Goal: Task Accomplishment & Management: Manage account settings

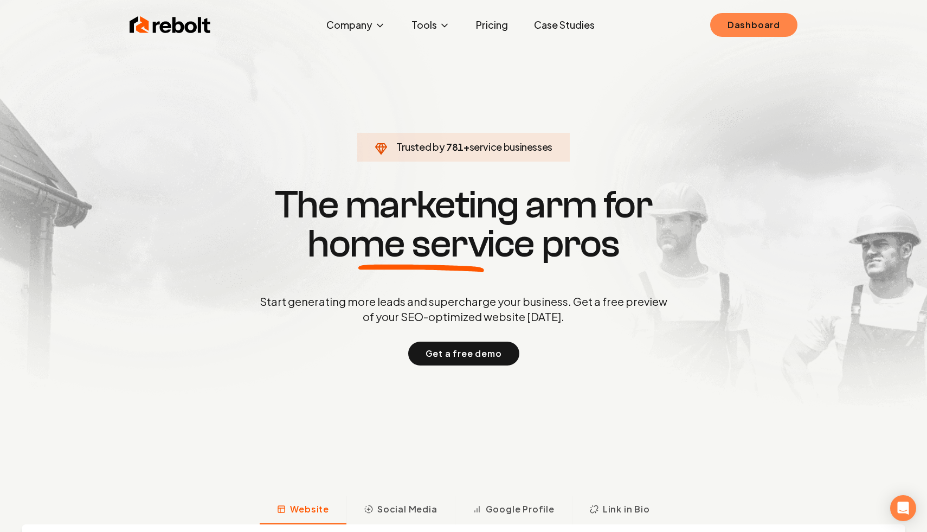
click at [744, 36] on link "Dashboard" at bounding box center [753, 25] width 87 height 24
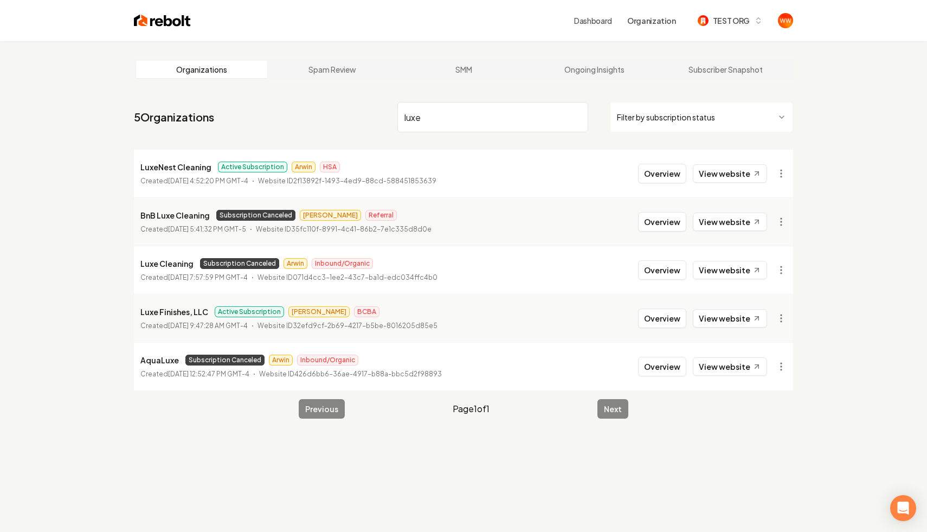
type input "luxe"
drag, startPoint x: 245, startPoint y: 265, endPoint x: 233, endPoint y: 265, distance: 11.9
click at [233, 265] on span "Subscription Canceled" at bounding box center [239, 263] width 79 height 11
click at [117, 293] on main "Organizations Spam Review SMM Ongoing Insights Subscriber Snapshot 5 Organizati…" at bounding box center [464, 238] width 694 height 395
click at [728, 273] on link "View website" at bounding box center [730, 270] width 74 height 18
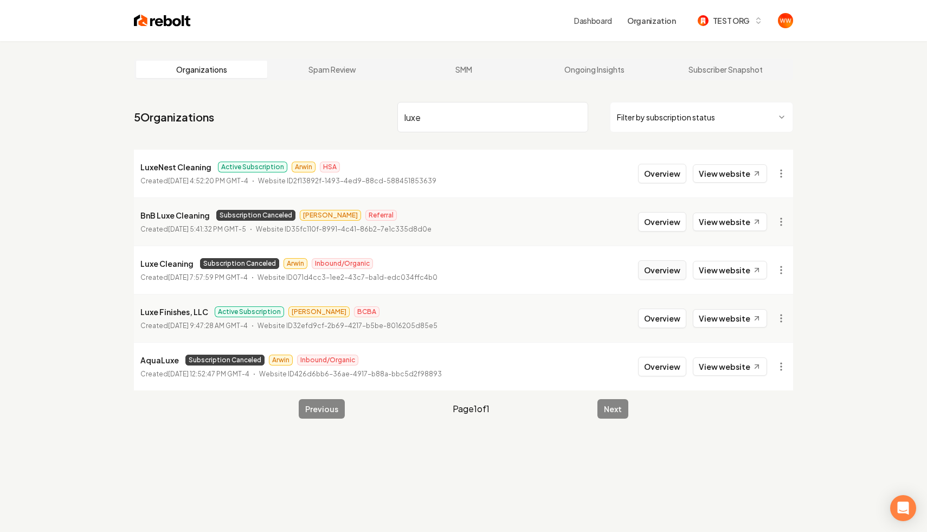
click at [654, 271] on button "Overview" at bounding box center [662, 270] width 48 height 20
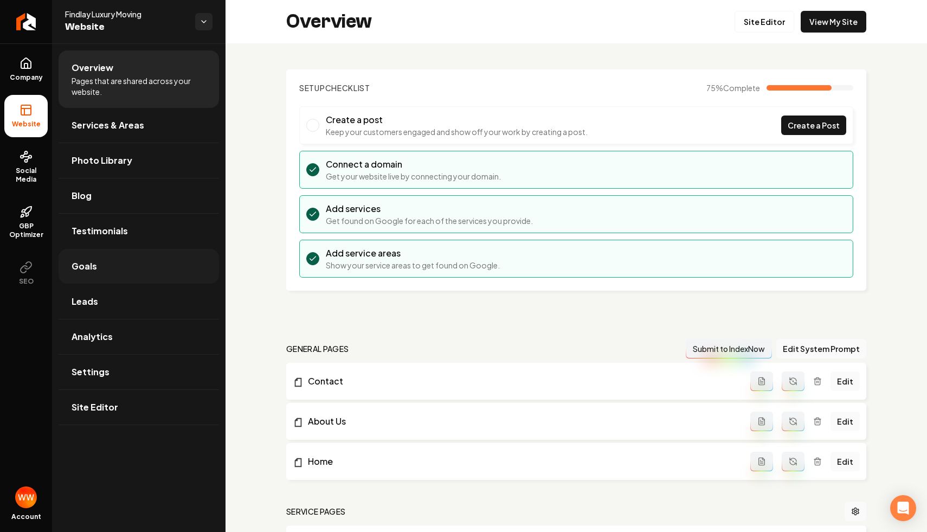
click at [101, 281] on link "Goals" at bounding box center [139, 266] width 161 height 35
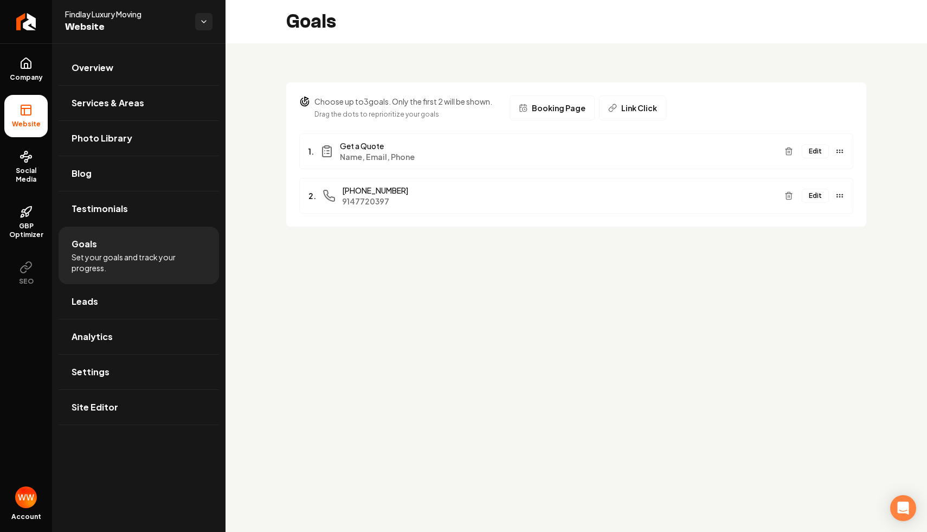
click at [814, 151] on button "Edit" at bounding box center [815, 151] width 27 height 14
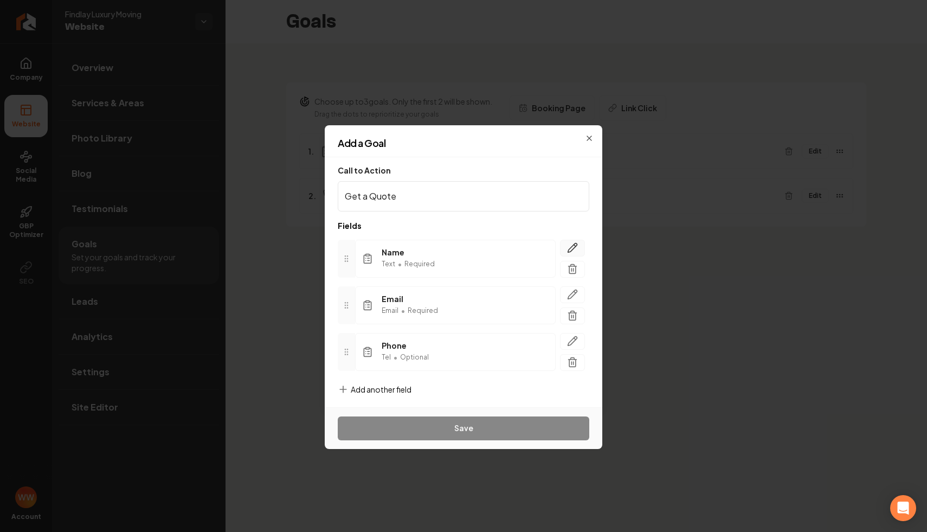
scroll to position [5, 0]
click at [448, 233] on div "Name Text • Required Email Email • Required Phone Tel • Optional To pick up a d…" at bounding box center [464, 300] width 252 height 149
click at [593, 129] on div "Add a Goal Call to Action Get a Quote Fields Name Text • Required Email Email •…" at bounding box center [464, 266] width 278 height 282
click at [588, 136] on icon "button" at bounding box center [589, 138] width 9 height 9
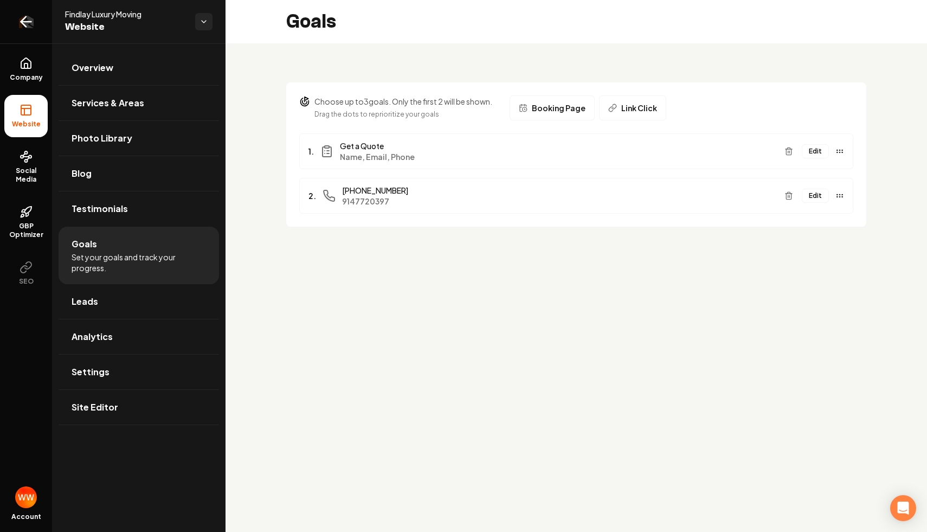
click at [23, 14] on icon "Return to dashboard" at bounding box center [25, 21] width 17 height 17
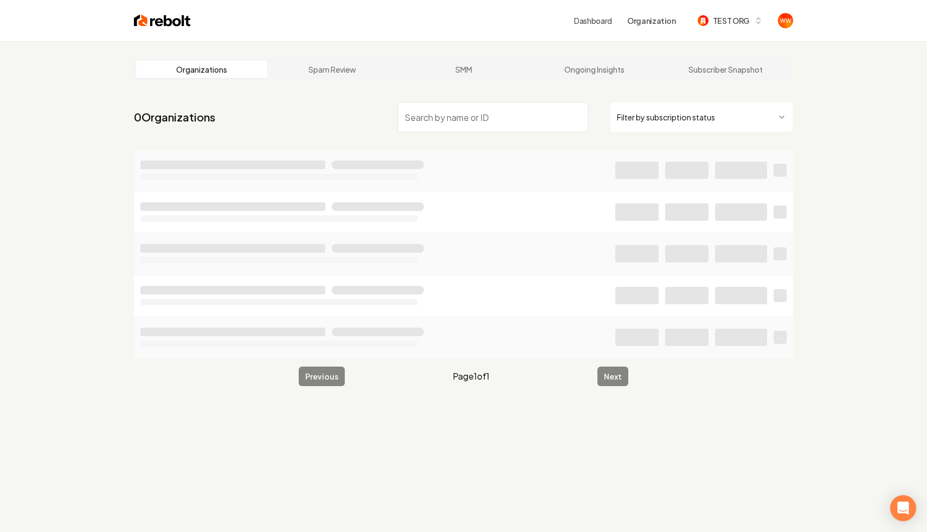
type input "4bc6351d-680f-4b39-a5a2-9a7fe64f44d1"
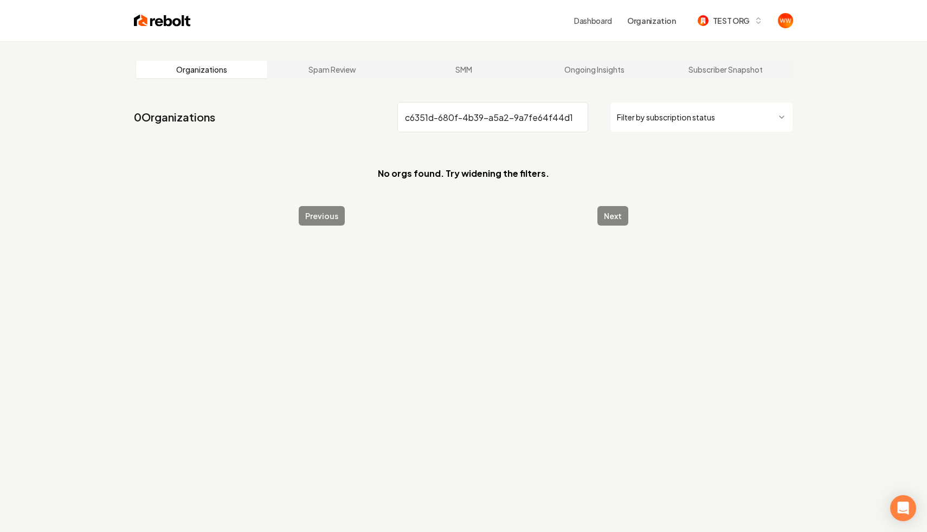
click at [548, 111] on input "4bc6351d-680f-4b39-a5a2-9a7fe64f44d1" at bounding box center [493, 117] width 191 height 30
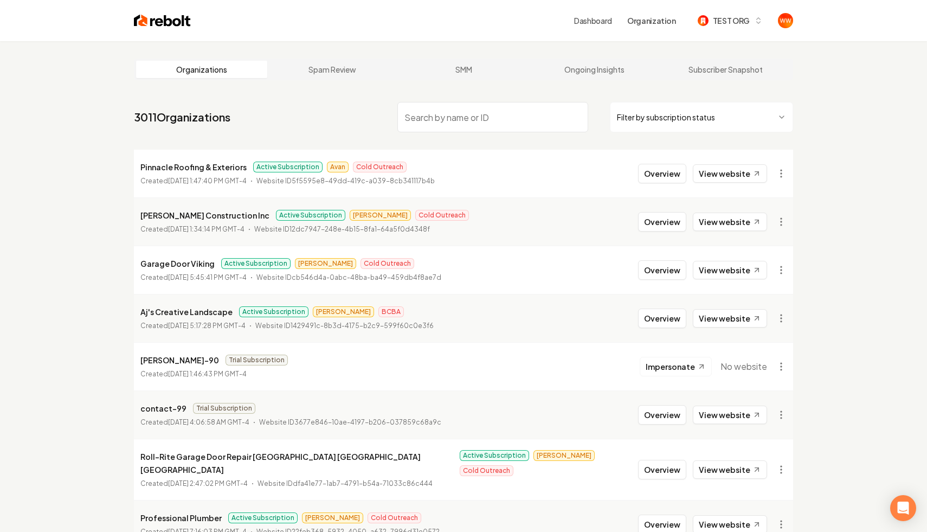
click at [189, 168] on p "Pinnacle Roofing & Exteriors" at bounding box center [193, 167] width 106 height 13
click at [671, 180] on button "Overview" at bounding box center [662, 174] width 48 height 20
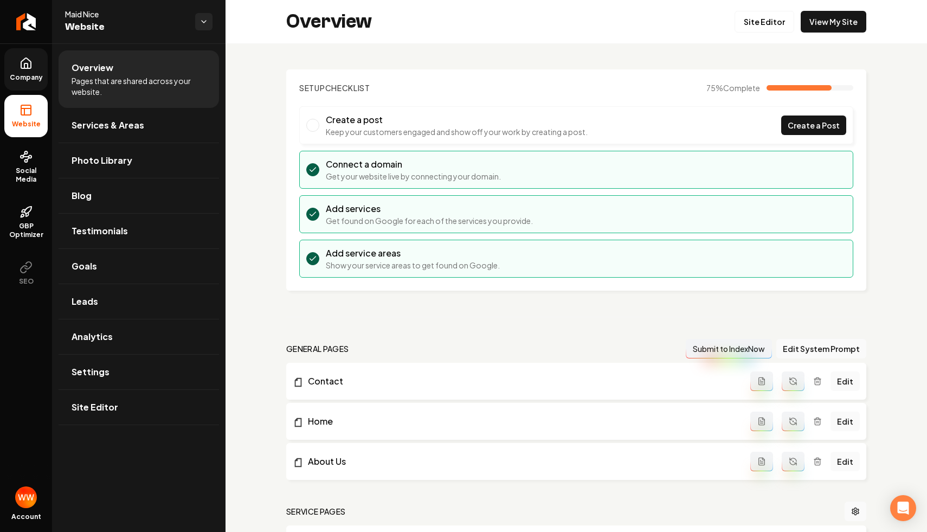
click at [24, 60] on icon at bounding box center [26, 63] width 13 height 13
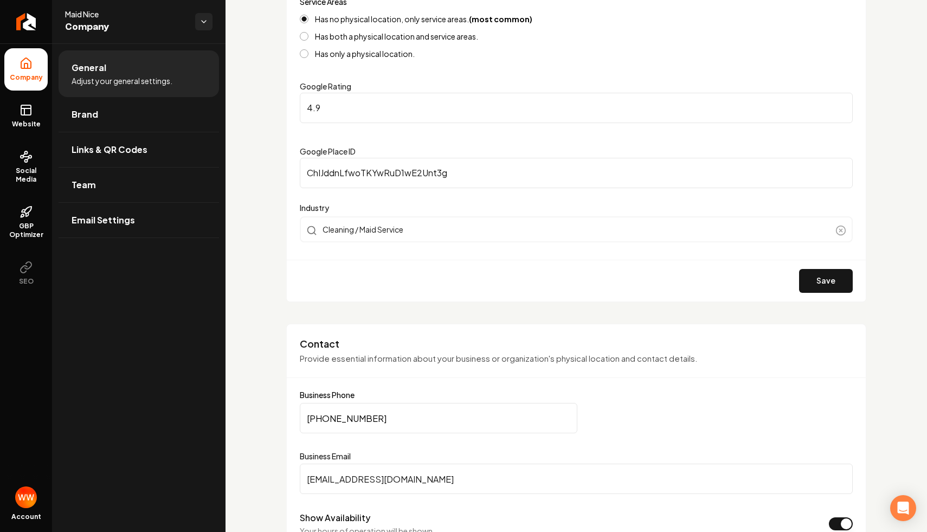
scroll to position [280, 0]
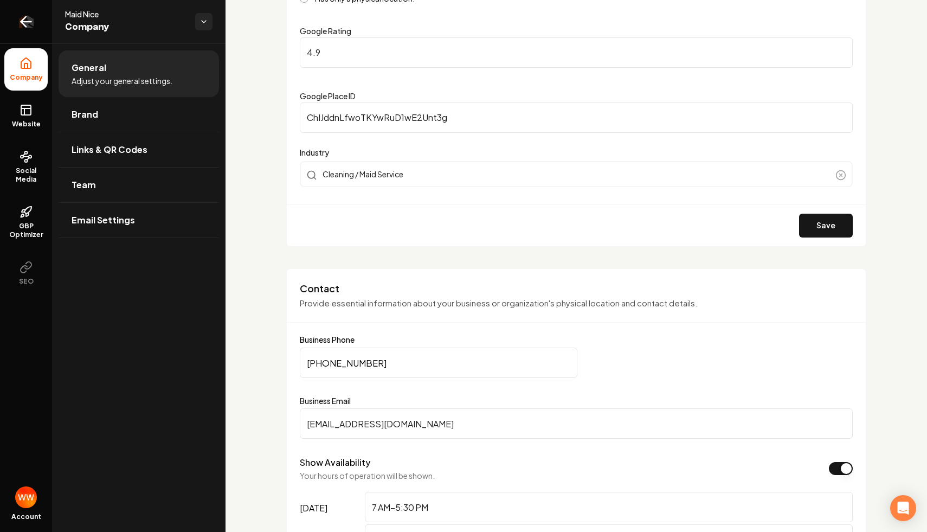
click at [24, 24] on icon "Return to dashboard" at bounding box center [23, 22] width 5 height 10
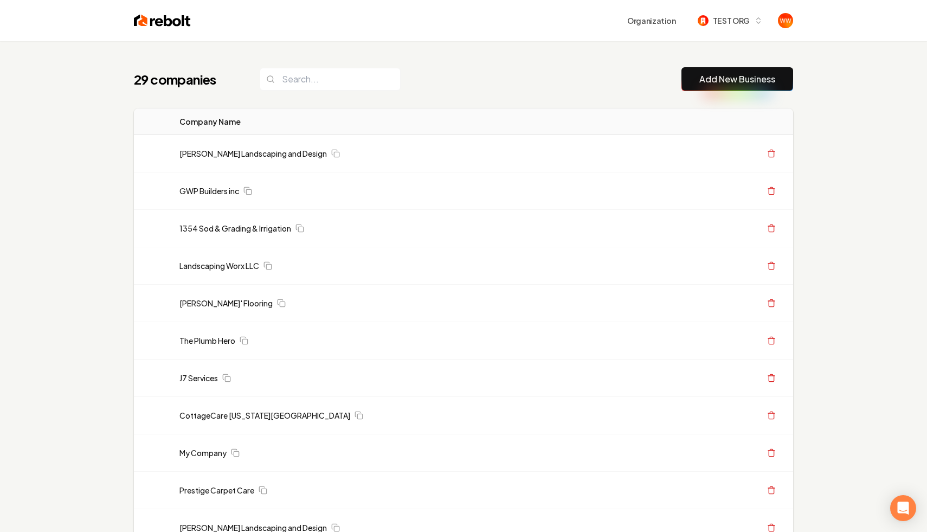
click at [638, 71] on div "29 companies Add New Business" at bounding box center [463, 79] width 659 height 24
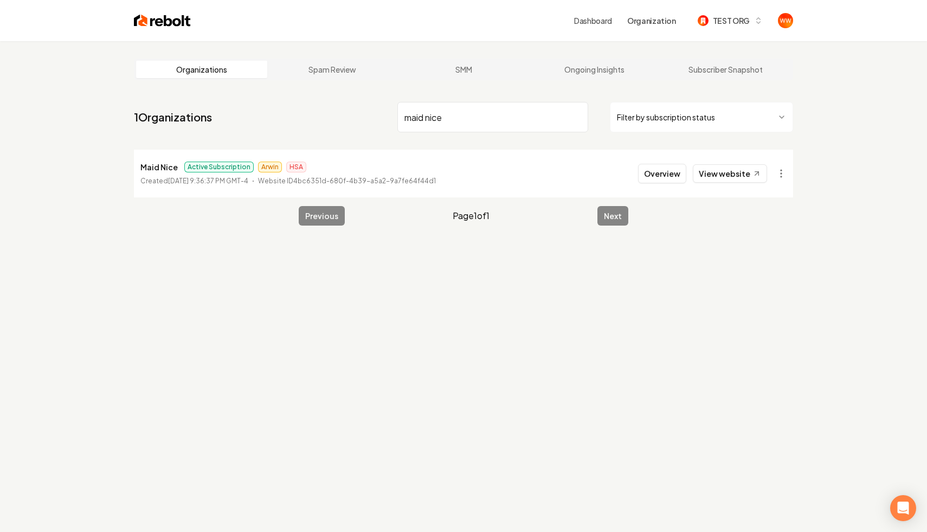
type input "maid nice"
click at [155, 163] on p "Maid Nice" at bounding box center [158, 167] width 37 height 13
click at [152, 166] on p "Maid Nice" at bounding box center [158, 167] width 37 height 13
click at [684, 182] on button "Overview" at bounding box center [662, 174] width 48 height 20
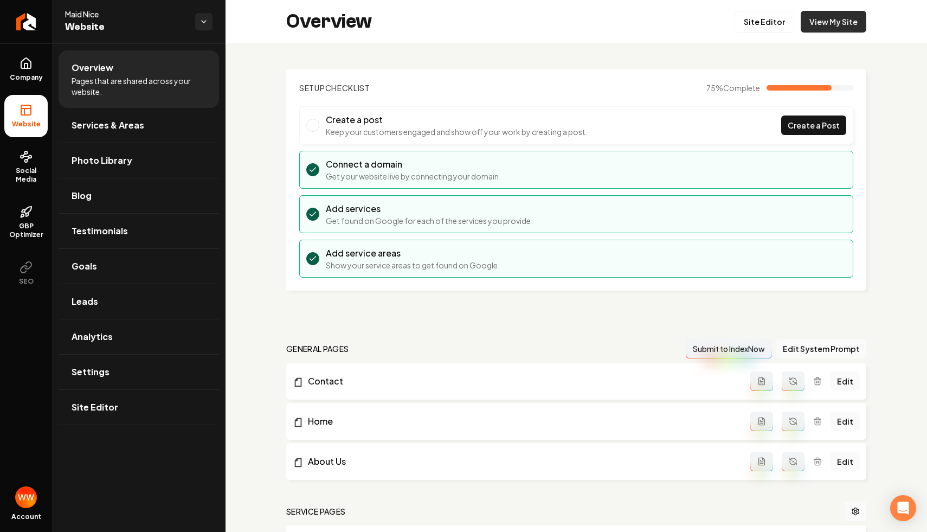
click at [829, 17] on link "View My Site" at bounding box center [834, 22] width 66 height 22
click at [130, 262] on link "Goals" at bounding box center [139, 266] width 161 height 35
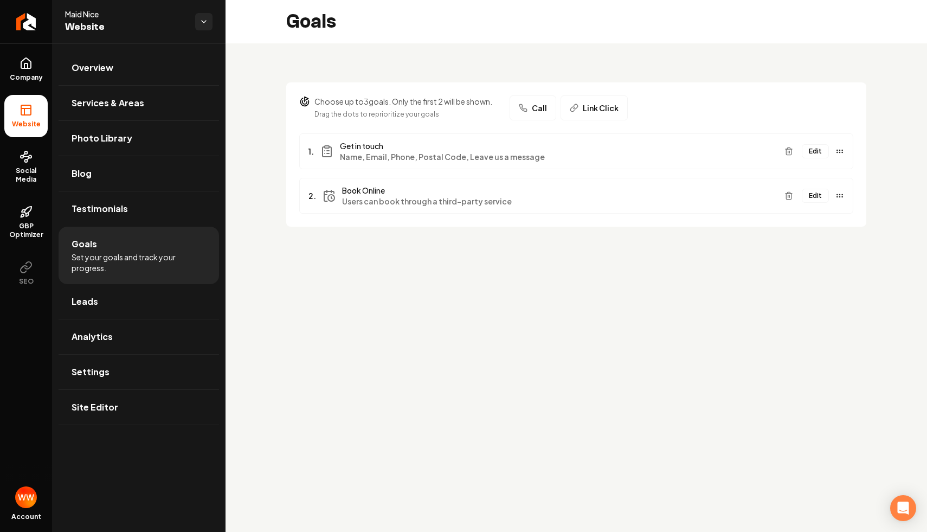
click at [818, 155] on button "Edit" at bounding box center [815, 151] width 27 height 14
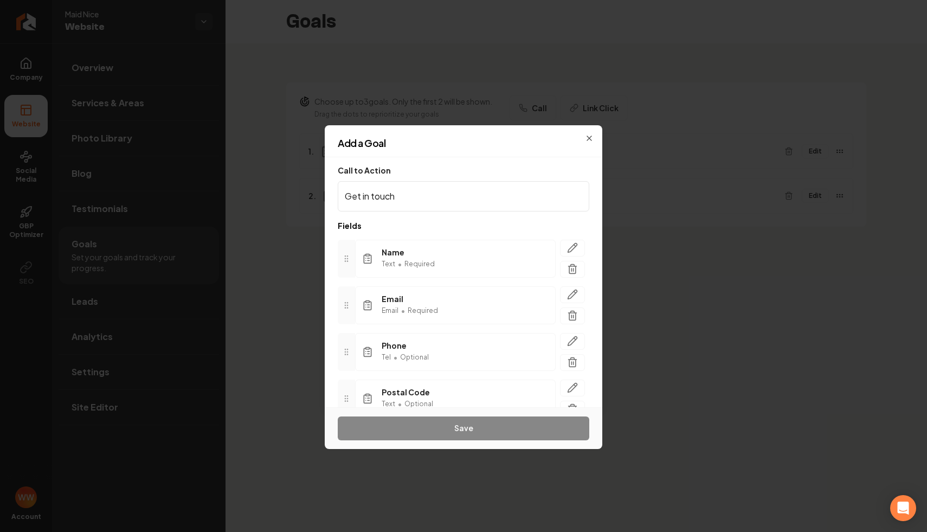
scroll to position [98, 0]
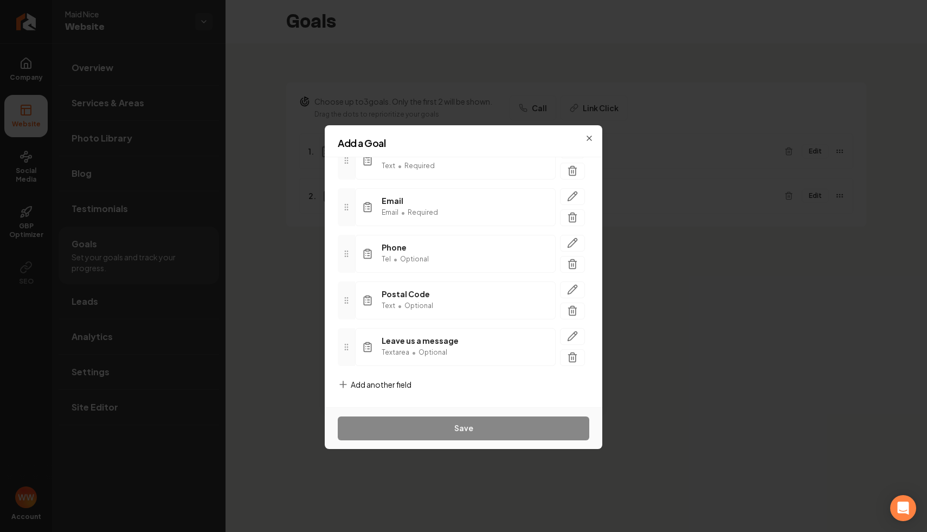
click at [392, 381] on span "Add another field" at bounding box center [381, 384] width 61 height 11
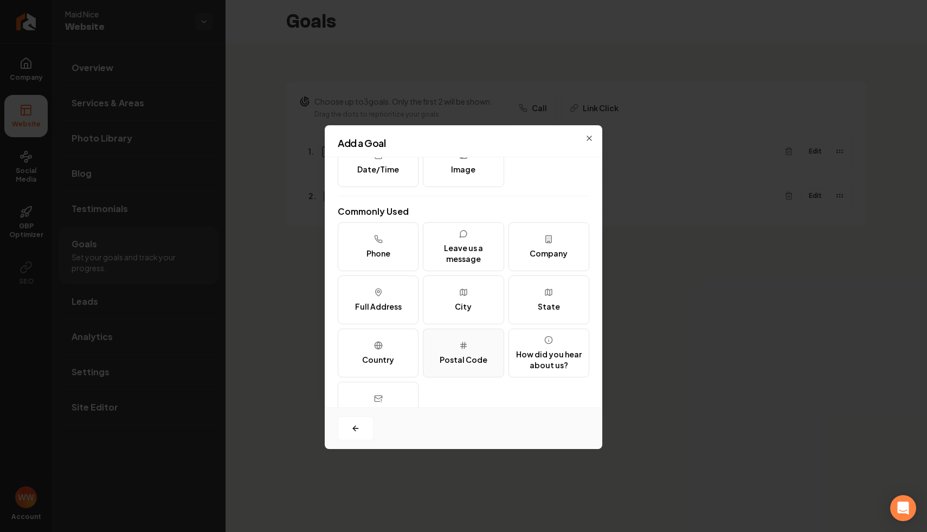
scroll to position [132, 0]
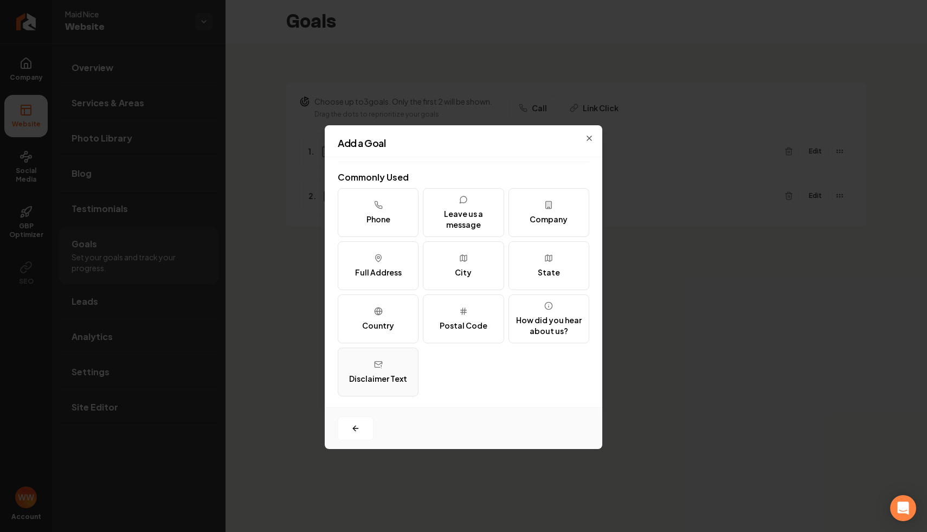
click at [381, 372] on button "Disclaimer Text" at bounding box center [378, 372] width 81 height 49
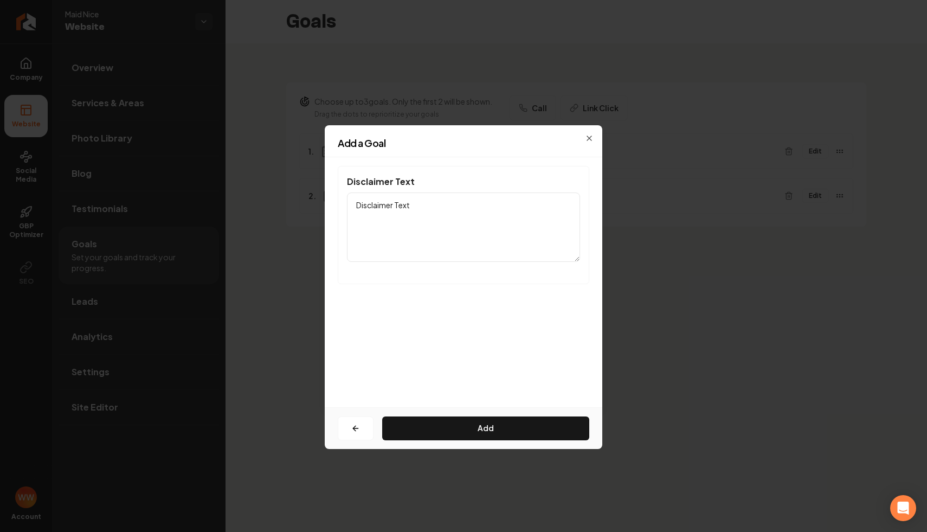
click at [457, 247] on textarea "Disclaimer Text" at bounding box center [463, 227] width 233 height 69
paste textarea "0182ca7d-9973-4432-a83c-ccc264d55c11"
click at [569, 320] on div "Disclaimer Text Disclaimer Text Add" at bounding box center [464, 282] width 278 height 250
click at [392, 238] on textarea "Disclaimer Text" at bounding box center [463, 227] width 233 height 69
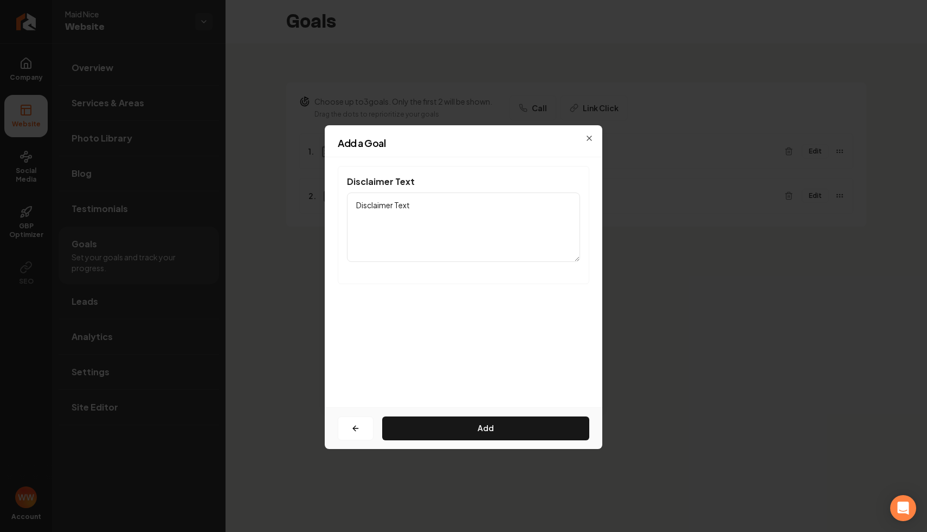
click at [392, 237] on textarea "Disclaimer Text" at bounding box center [463, 227] width 233 height 69
paste textarea "By submitting this form, you consent to receive marketing and promotional SMS m…"
paste textarea
type textarea "By submitting this form, you consent to receive marketing and promotional SMS m…"
click at [455, 288] on form "Disclaimer Text By submitting this form, you consent to receive marketing and p…" at bounding box center [464, 229] width 252 height 127
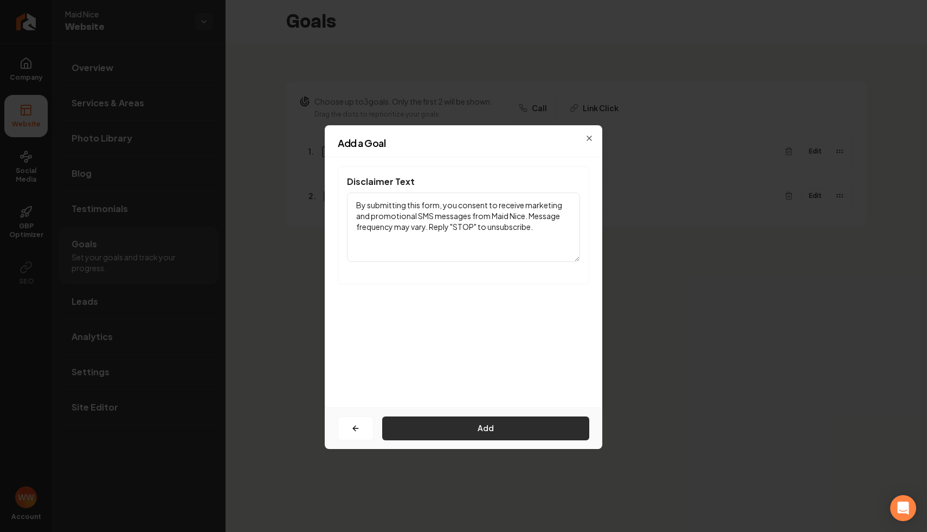
click at [459, 428] on button "Add" at bounding box center [485, 429] width 207 height 24
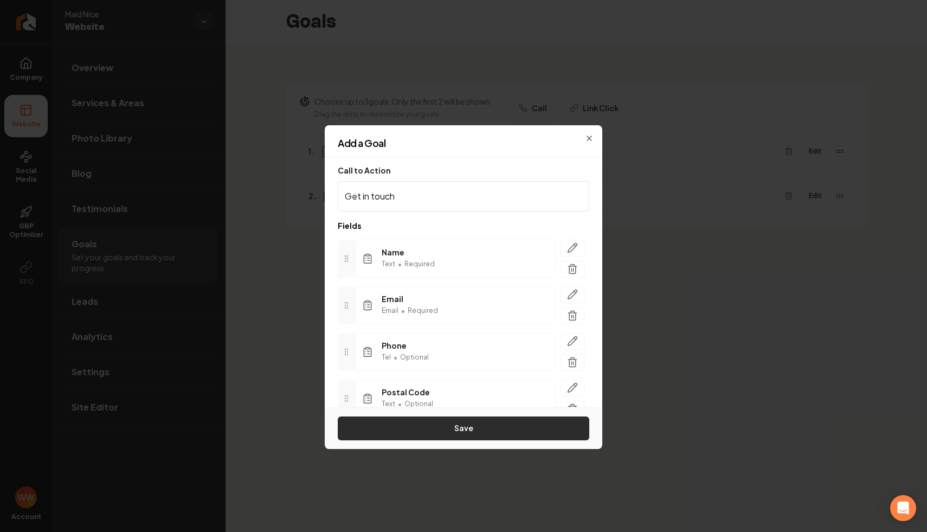
click at [458, 422] on button "Save" at bounding box center [464, 429] width 252 height 24
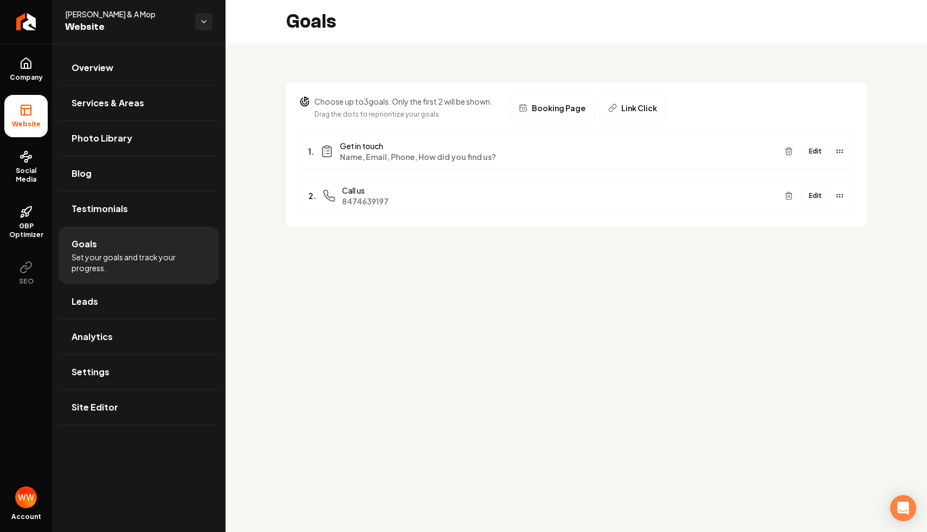
click at [809, 153] on button "Edit" at bounding box center [815, 151] width 27 height 14
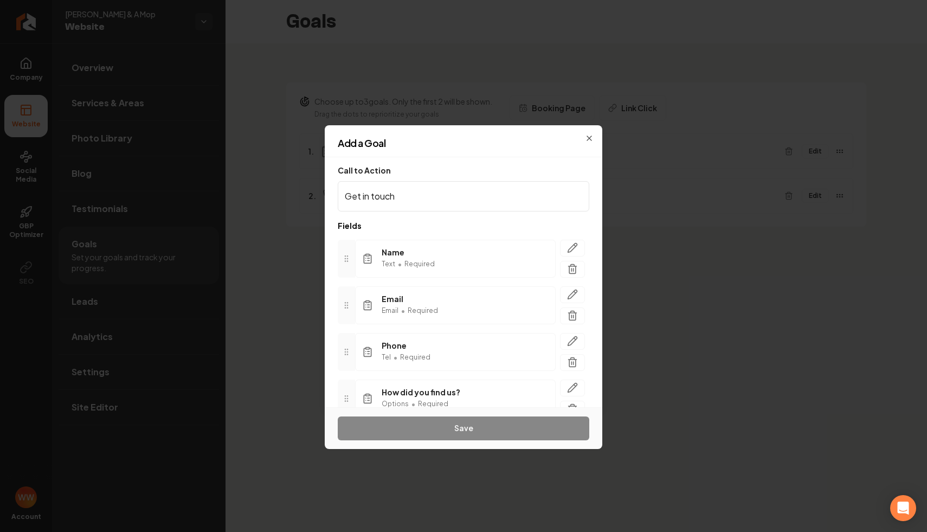
scroll to position [52, 0]
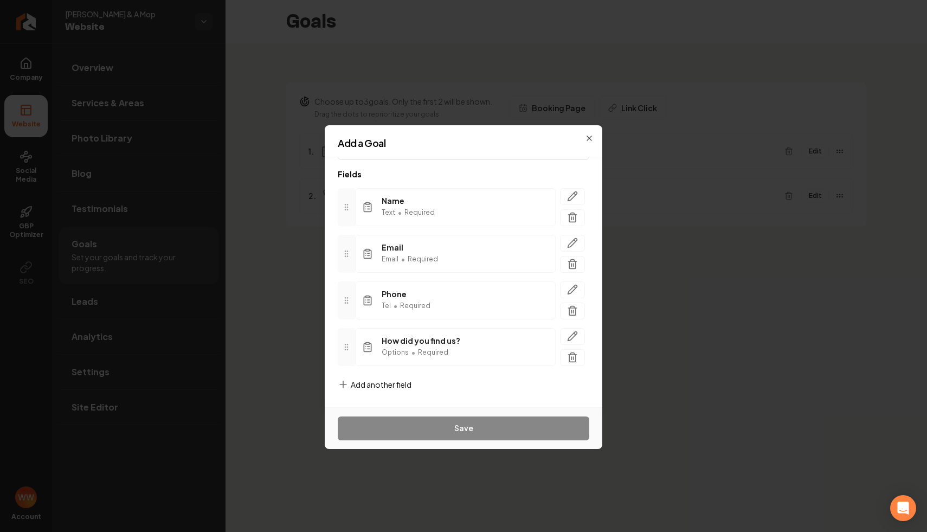
click at [388, 378] on div "Call to Action Get in touch Fields Name Text • Required Email Email • Required …" at bounding box center [464, 282] width 278 height 250
click at [381, 383] on span "Add another field" at bounding box center [381, 384] width 61 height 11
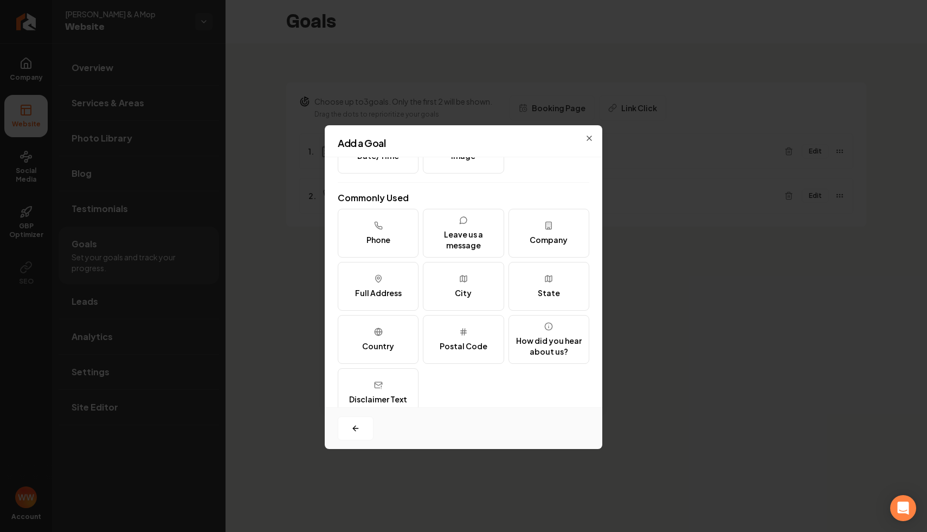
scroll to position [132, 0]
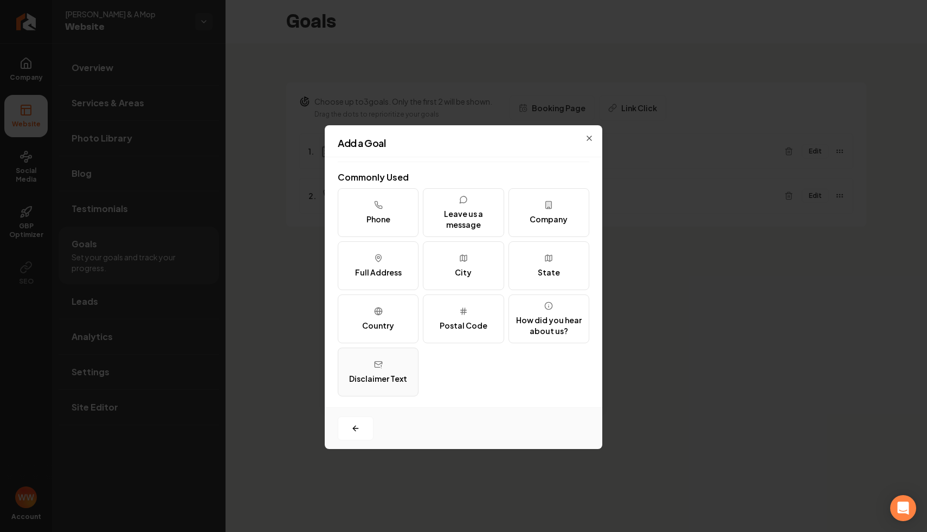
click at [398, 382] on div "Disclaimer Text" at bounding box center [378, 378] width 58 height 11
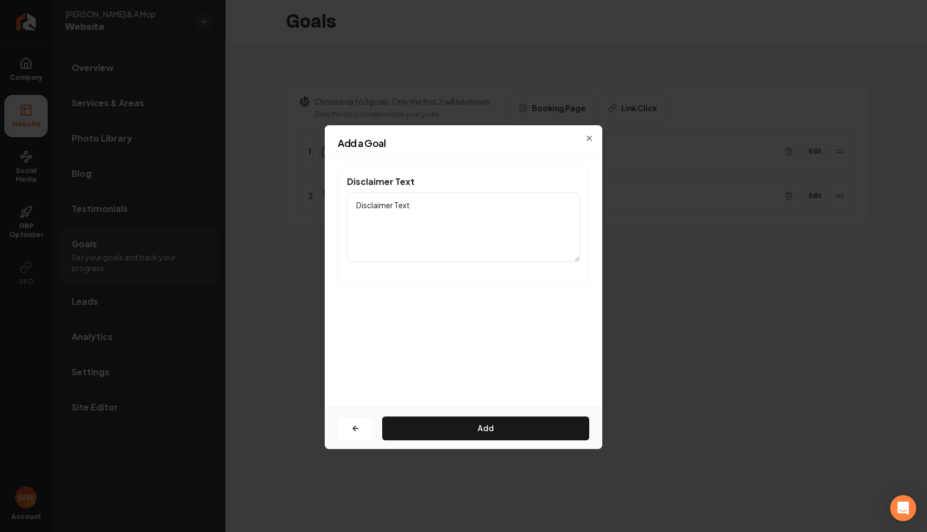
click at [440, 201] on textarea "Disclaimer Text" at bounding box center [463, 227] width 233 height 69
paste textarea "0182ca7d-9973-4432-a83c-ccc264d55c11"
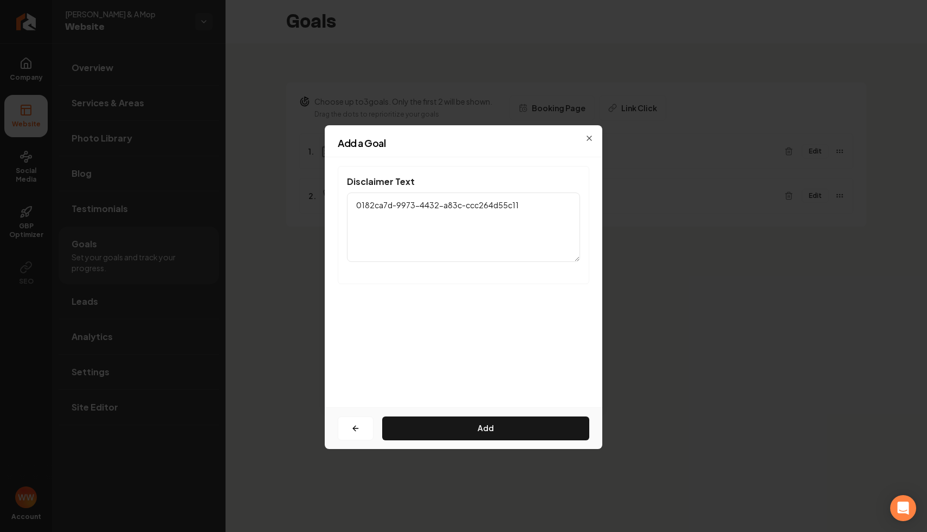
type textarea "Disclaimer Text"
click at [497, 239] on textarea "Disclaimer Text" at bounding box center [463, 227] width 233 height 69
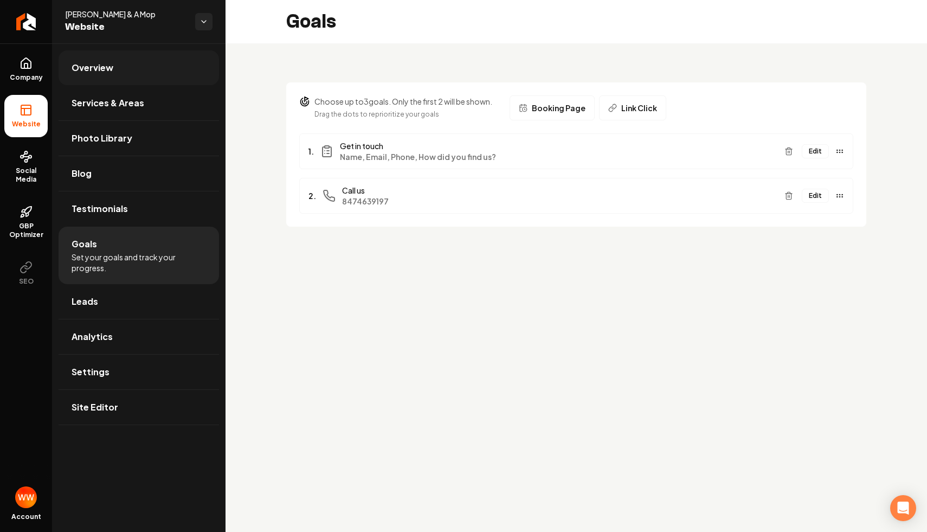
click at [126, 78] on link "Overview" at bounding box center [139, 67] width 161 height 35
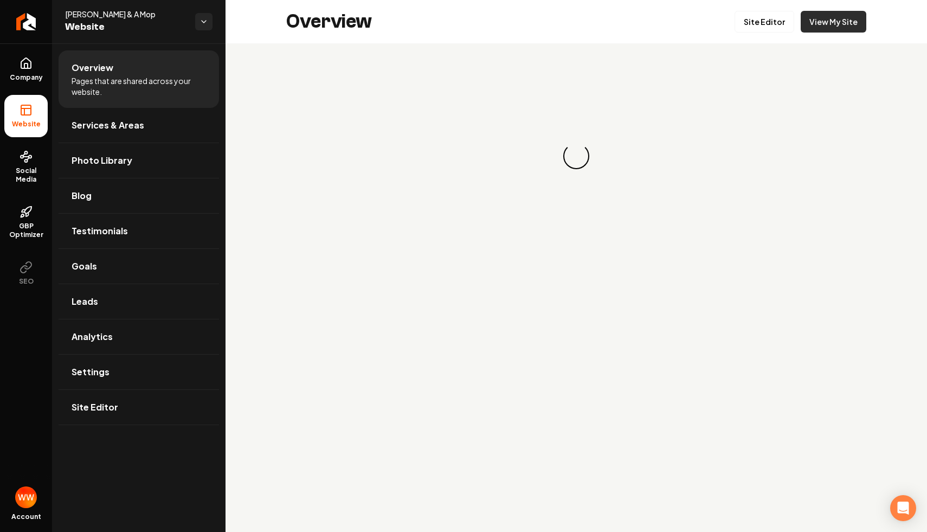
click at [849, 32] on link "View My Site" at bounding box center [834, 22] width 66 height 22
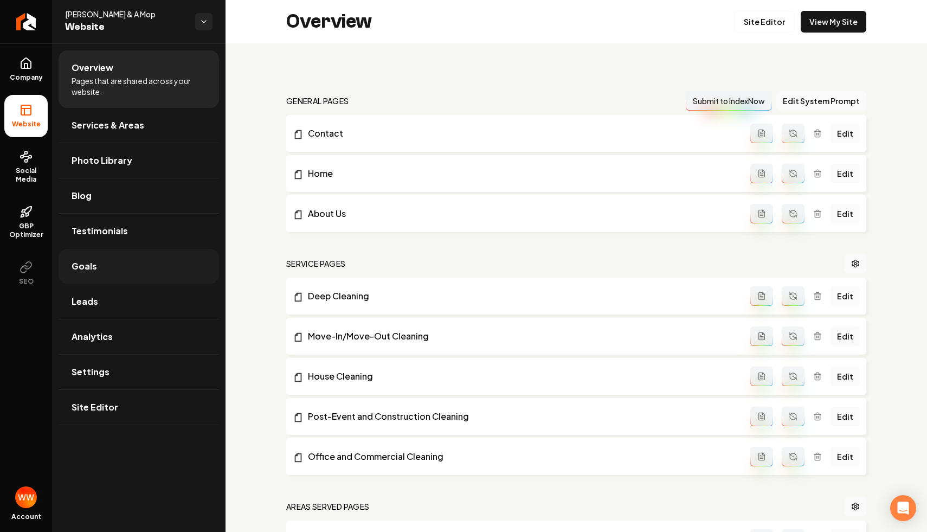
click at [157, 266] on link "Goals" at bounding box center [139, 266] width 161 height 35
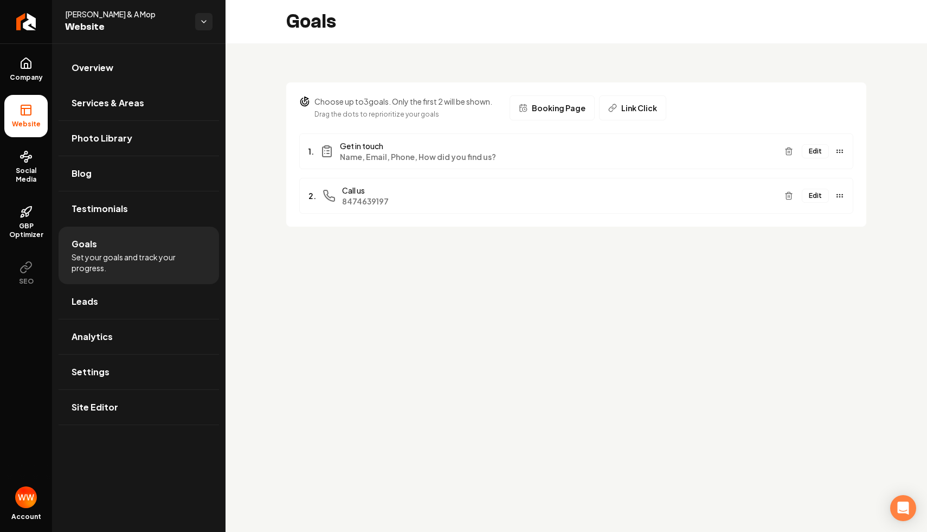
click at [820, 152] on button "Edit" at bounding box center [815, 151] width 27 height 14
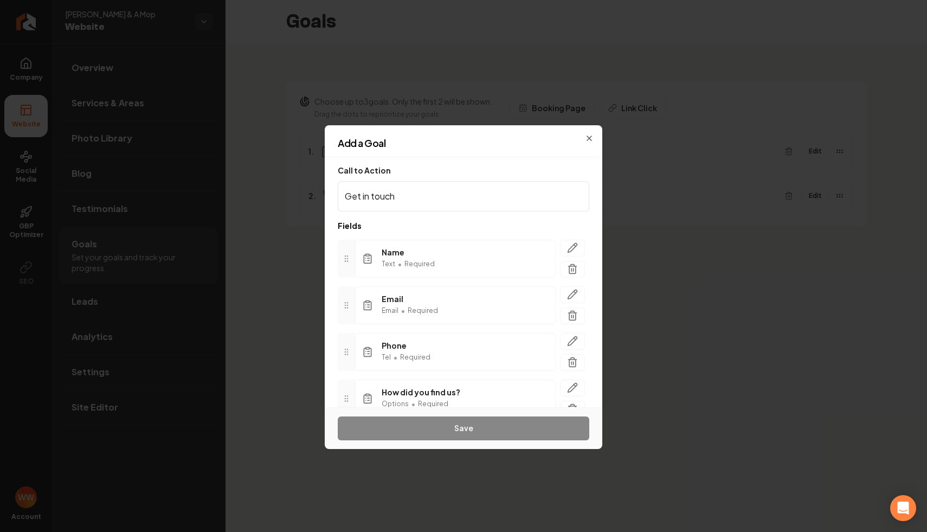
scroll to position [52, 0]
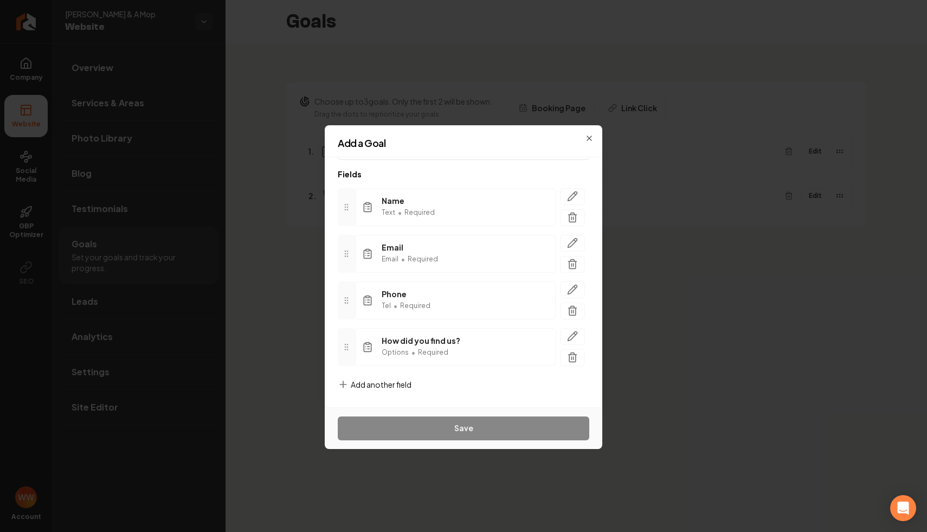
click at [399, 388] on span "Add another field" at bounding box center [381, 384] width 61 height 11
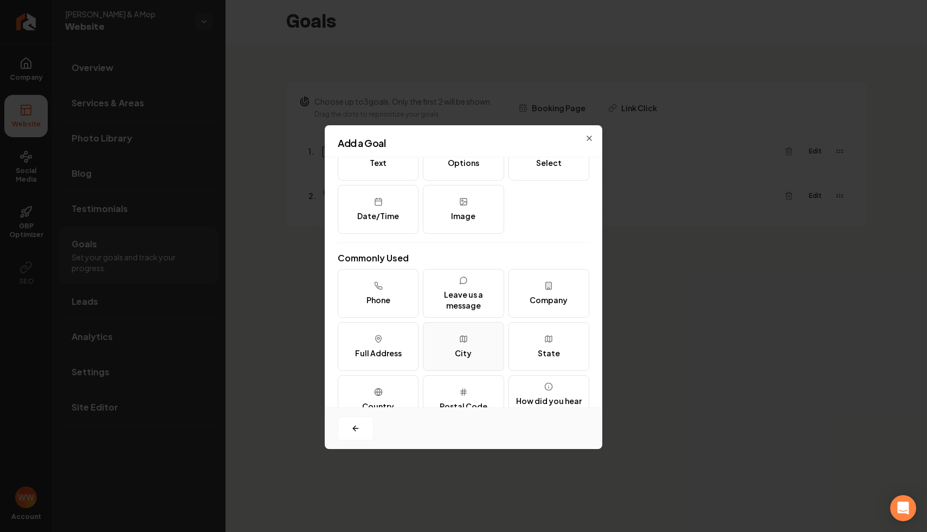
scroll to position [132, 0]
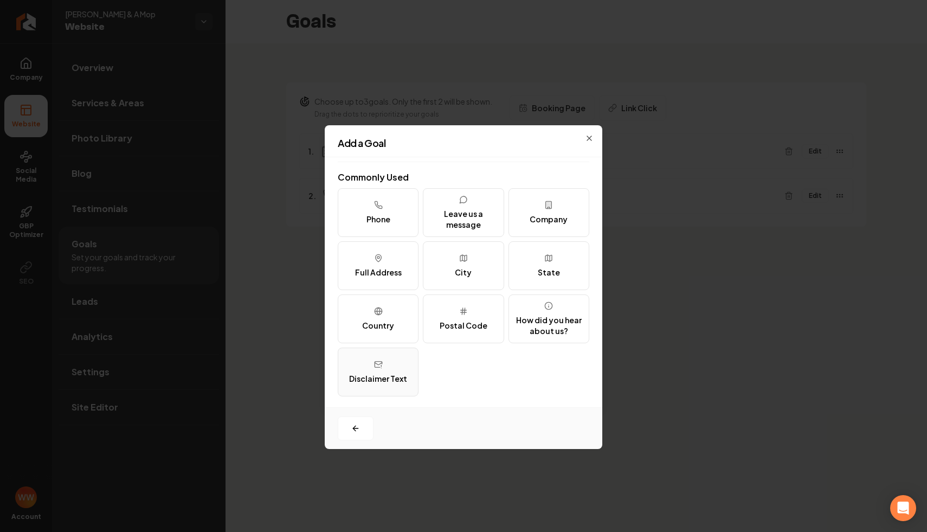
click at [407, 374] on button "Disclaimer Text" at bounding box center [378, 372] width 81 height 49
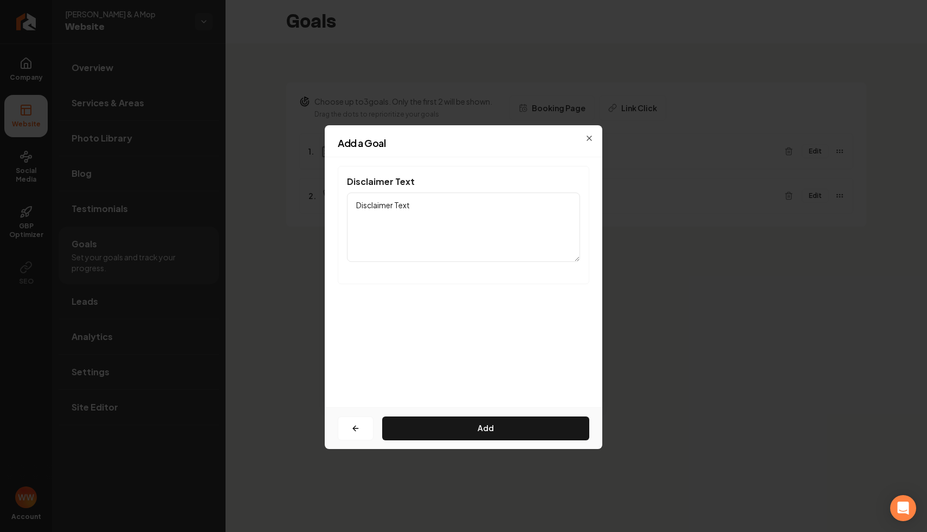
scroll to position [0, 0]
click at [518, 215] on textarea "Disclaimer Text" at bounding box center [463, 227] width 233 height 69
paste textarea "By submitting this form, you consent to receive marketing and promotional SMS m…"
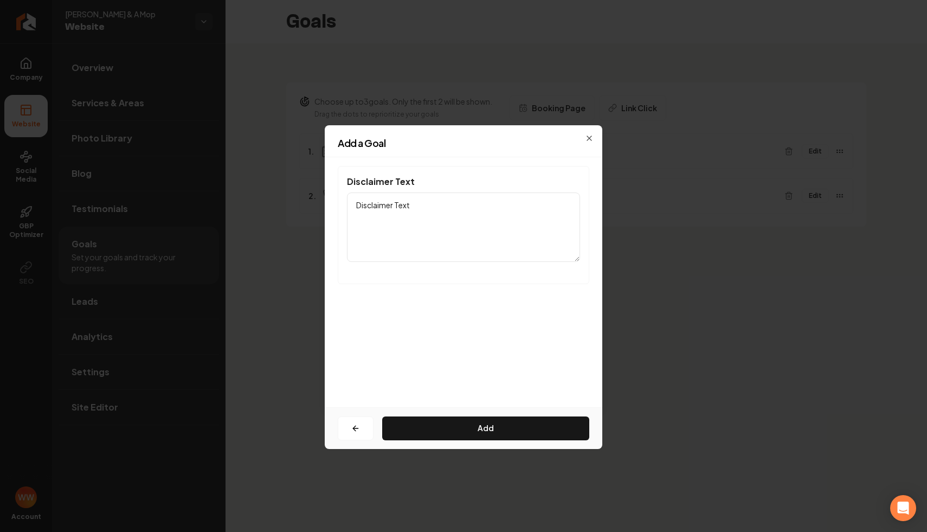
type textarea "By submitting this form, you consent to receive marketing and promotional SMS m…"
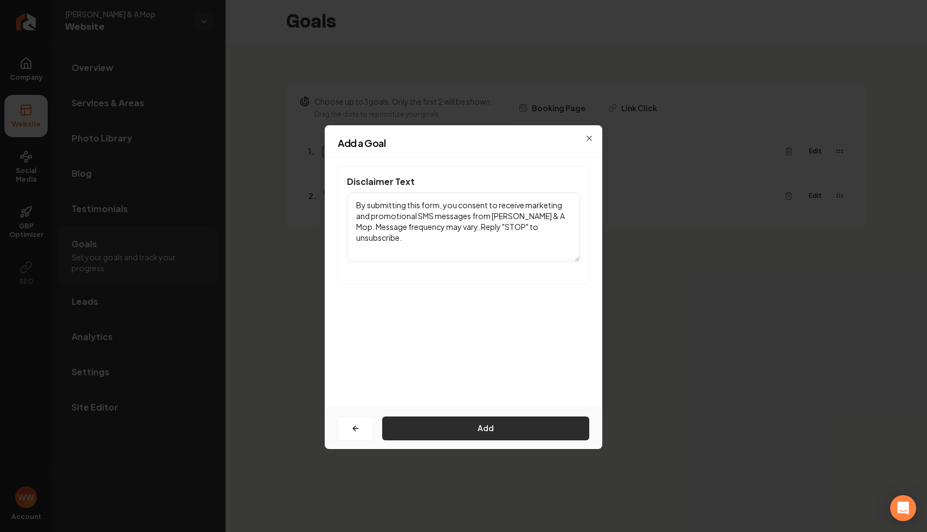
click at [482, 430] on button "Add" at bounding box center [485, 429] width 207 height 24
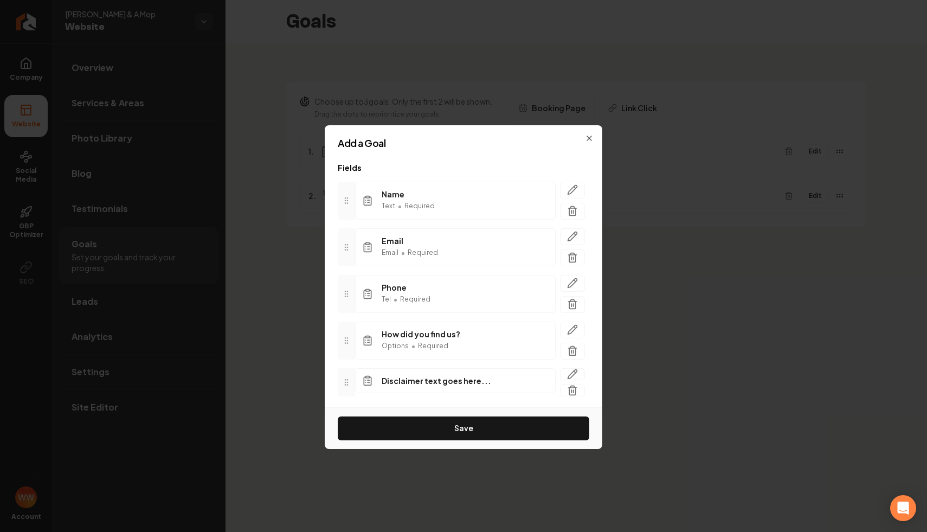
scroll to position [88, 0]
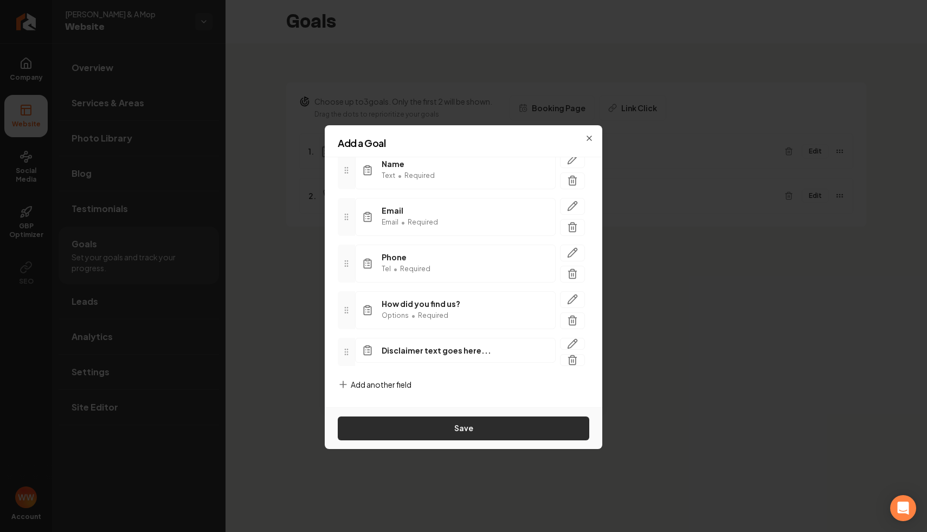
click at [497, 426] on button "Save" at bounding box center [464, 429] width 252 height 24
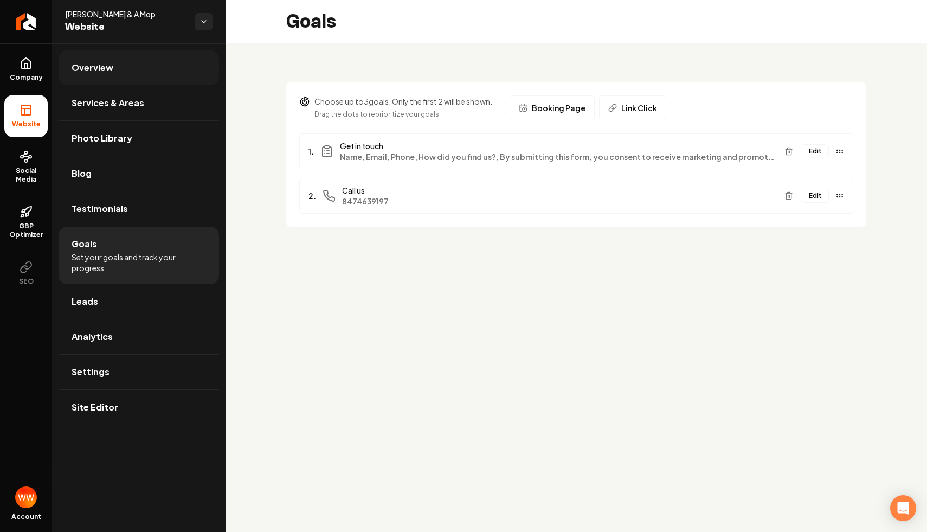
click at [103, 69] on span "Overview" at bounding box center [93, 67] width 42 height 13
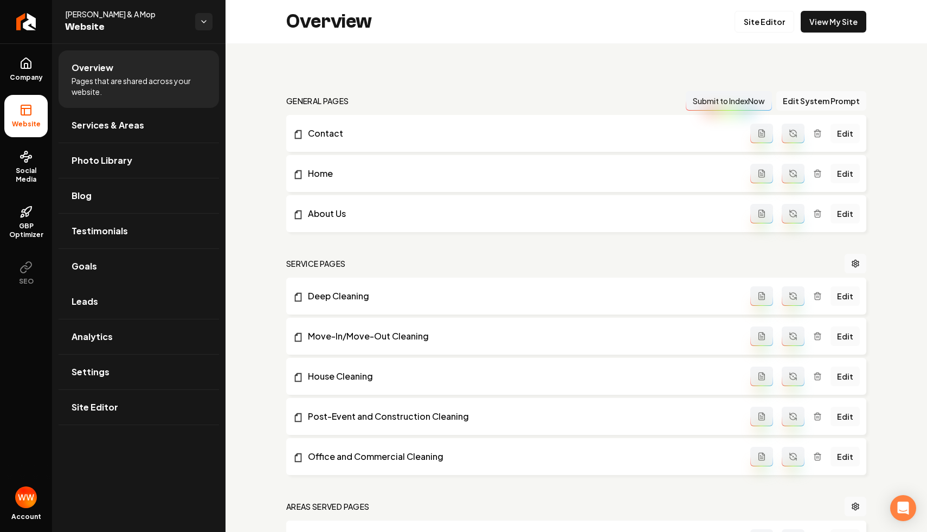
click at [849, 133] on link "Edit" at bounding box center [845, 134] width 29 height 20
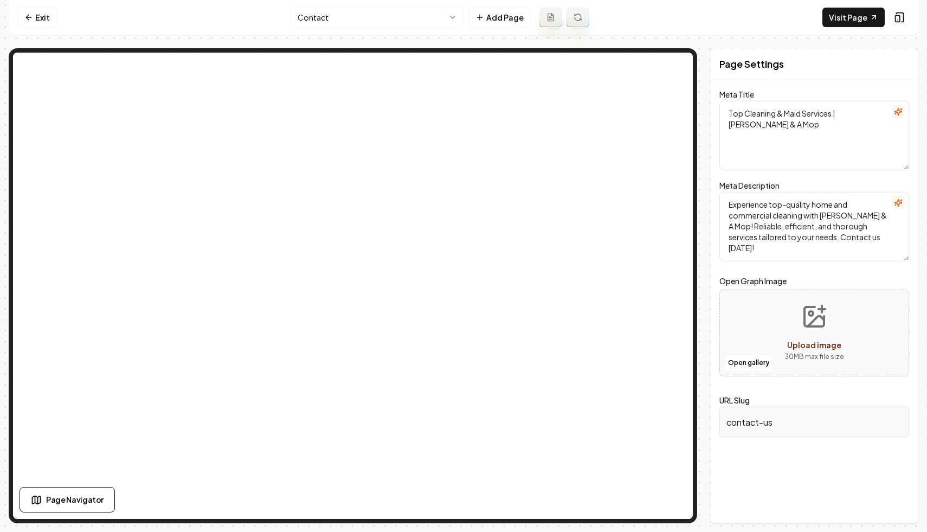
click at [786, 207] on textarea "Experience top-quality home and commercial cleaning with Melissa & A Mop! Relia…" at bounding box center [815, 226] width 190 height 69
type textarea "Experience top quality home and commercial cleaning with Melissa & A Mop! Relia…"
click at [895, 498] on button "Save" at bounding box center [894, 505] width 32 height 20
click at [859, 17] on link "Visit Page" at bounding box center [854, 18] width 62 height 20
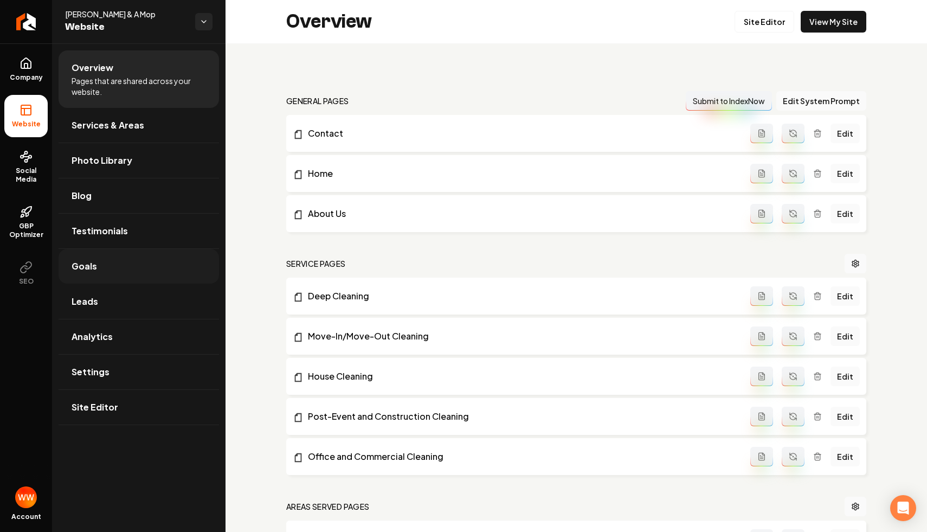
click at [127, 277] on link "Goals" at bounding box center [139, 266] width 161 height 35
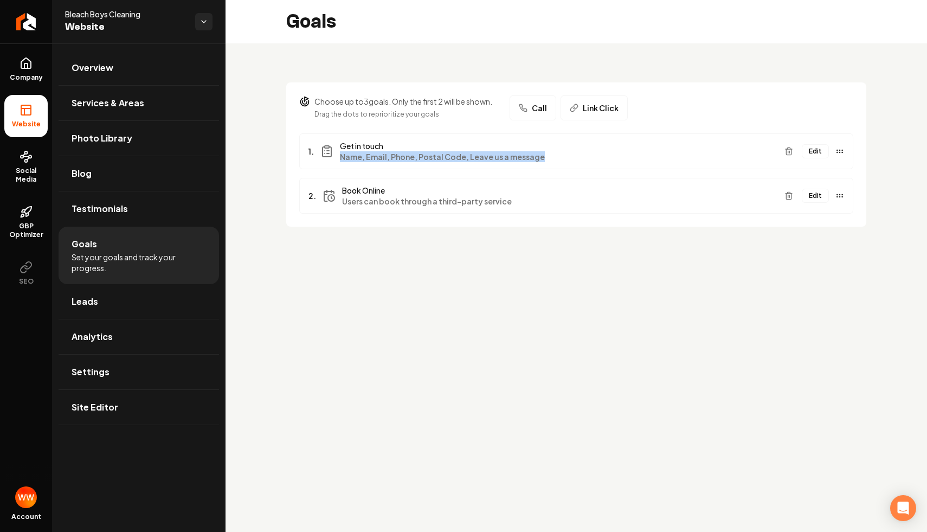
drag, startPoint x: 563, startPoint y: 155, endPoint x: 548, endPoint y: 116, distance: 42.1
click at [554, 124] on section "Choose up to 3 goals. Only the first 2 will be shown. Drag the dots to repriori…" at bounding box center [576, 154] width 580 height 144
click at [810, 150] on button "Edit" at bounding box center [815, 151] width 27 height 14
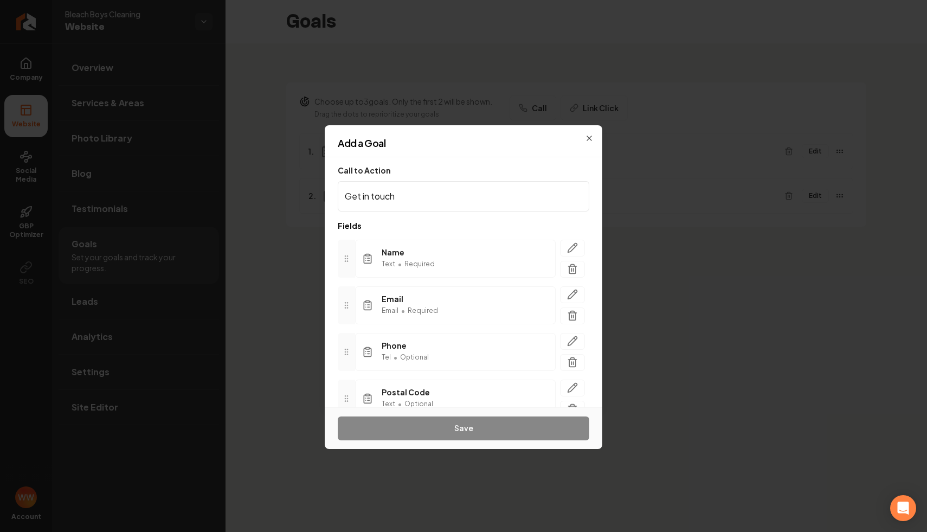
scroll to position [98, 0]
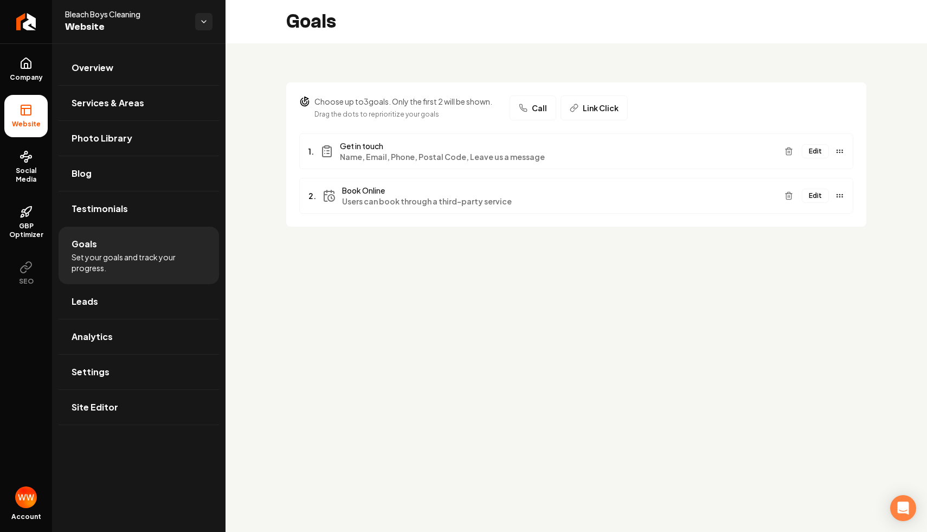
click at [816, 149] on button "Edit" at bounding box center [815, 151] width 27 height 14
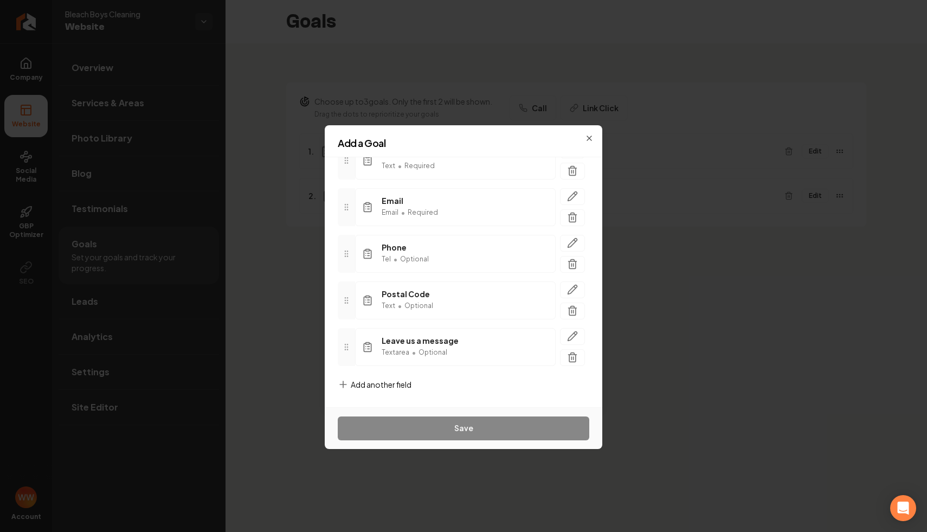
click at [398, 382] on span "Add another field" at bounding box center [381, 384] width 61 height 11
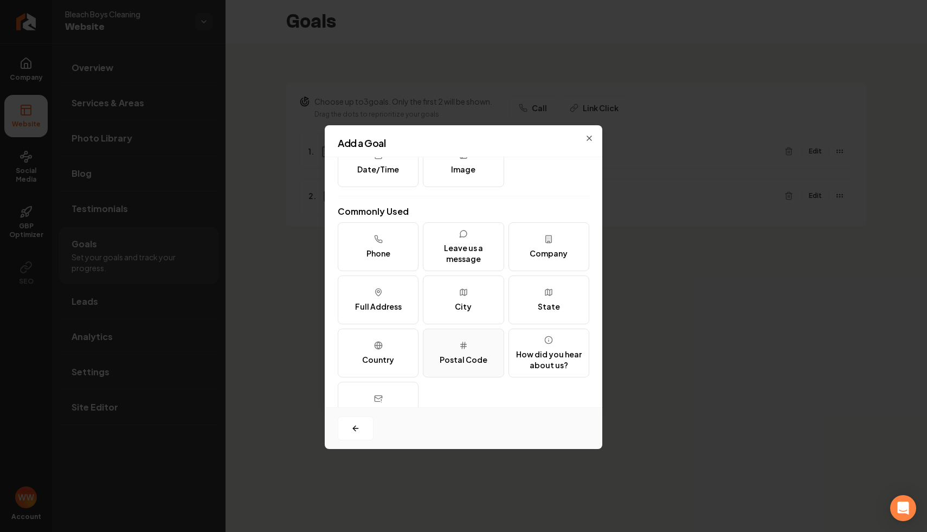
scroll to position [132, 0]
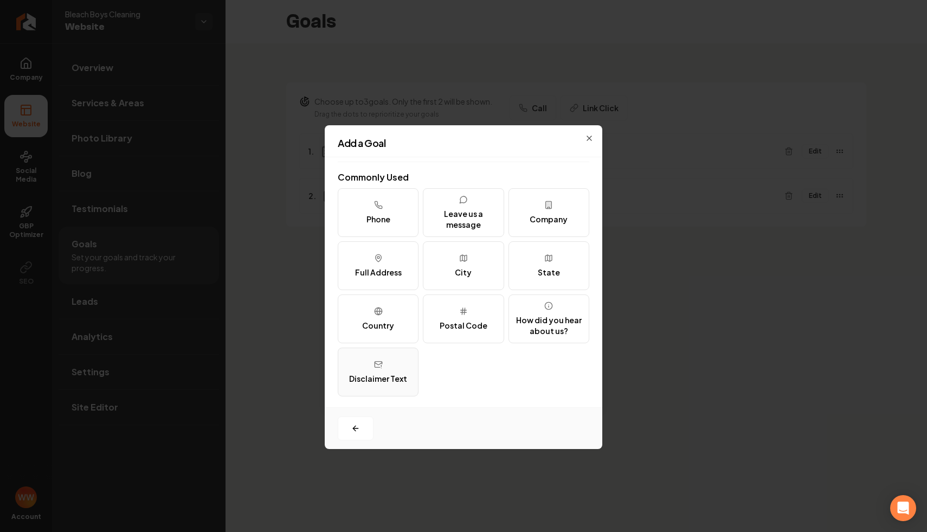
click at [396, 365] on button "Disclaimer Text" at bounding box center [378, 372] width 81 height 49
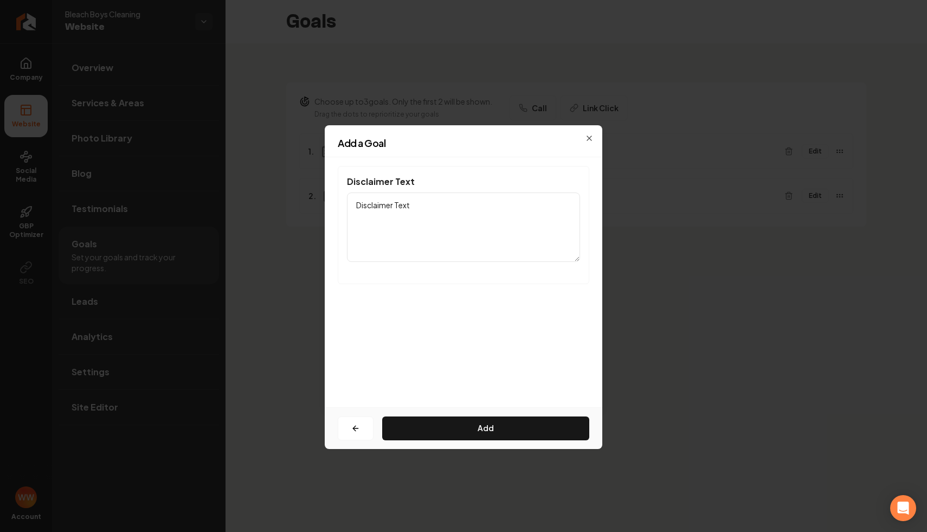
click at [530, 203] on textarea "Disclaimer Text" at bounding box center [463, 227] width 233 height 69
paste textarea "By submitting this form, you consent to receive marketing and promotional SMS m…"
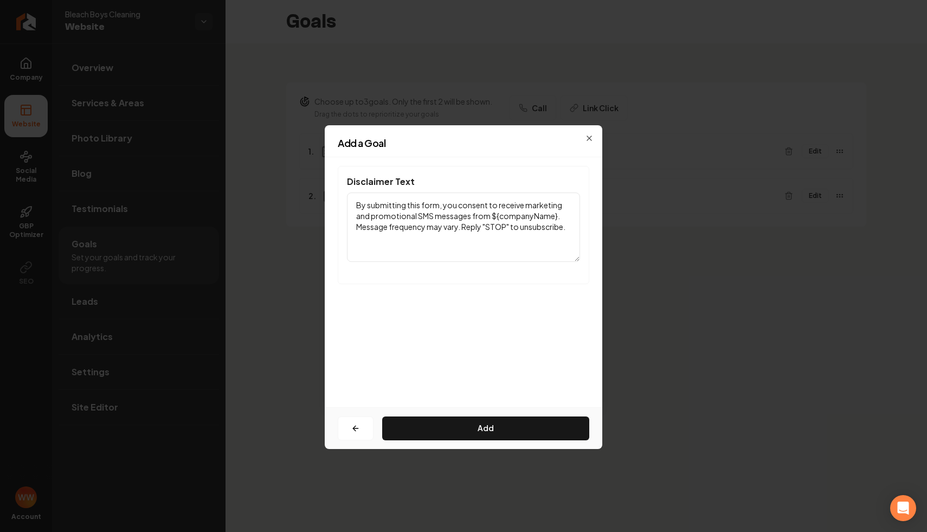
click at [510, 214] on textarea "By submitting this form, you consent to receive marketing and promotional SMS m…" at bounding box center [463, 227] width 233 height 69
type textarea "By submitting this form, you consent to receive marketing and promotional SMS m…"
click at [521, 302] on div "Disclaimer Text By submitting this form, you consent to receive marketing and p…" at bounding box center [464, 282] width 278 height 250
click at [464, 420] on button "Add" at bounding box center [485, 429] width 207 height 24
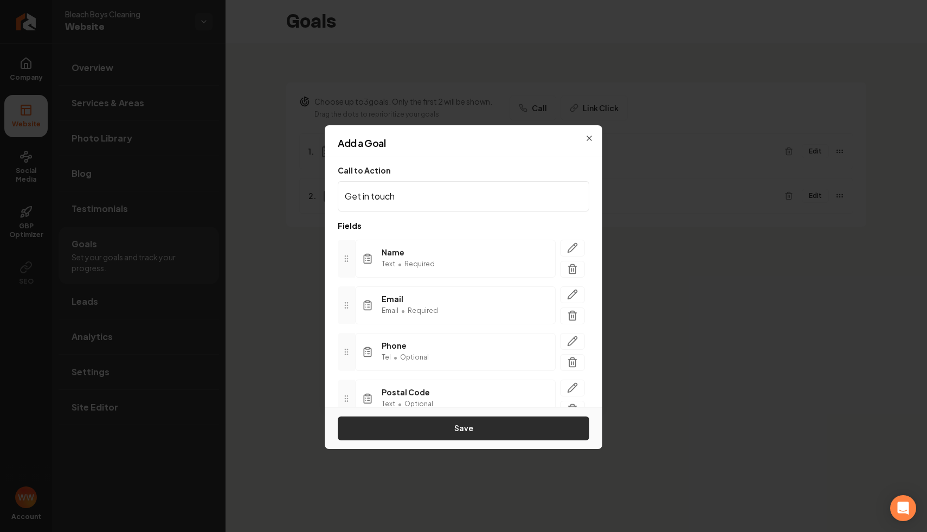
click at [458, 419] on button "Save" at bounding box center [464, 429] width 252 height 24
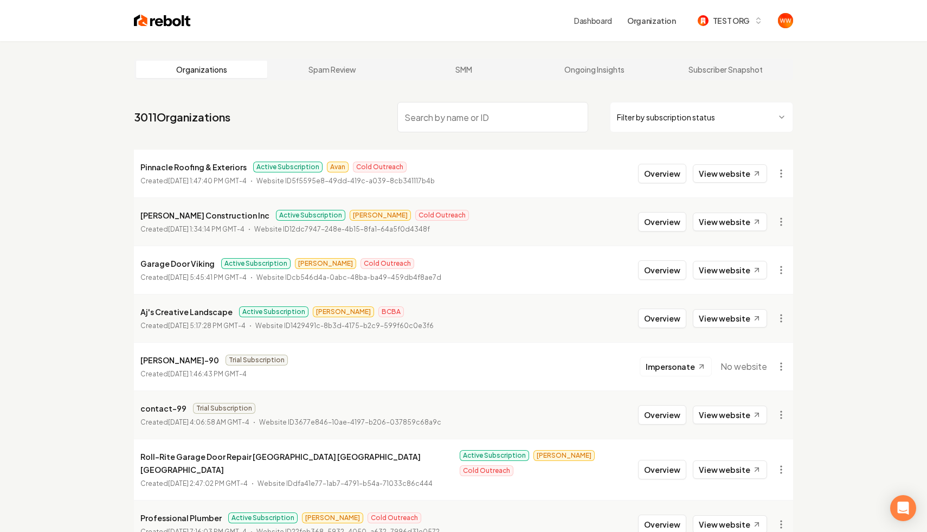
click at [456, 117] on input "search" at bounding box center [493, 117] width 191 height 30
type input "beach boy"
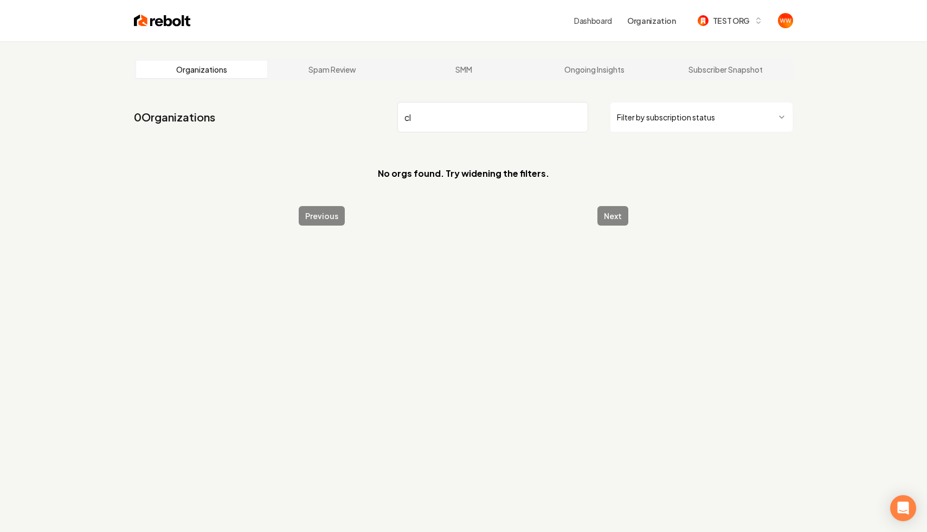
type input "c"
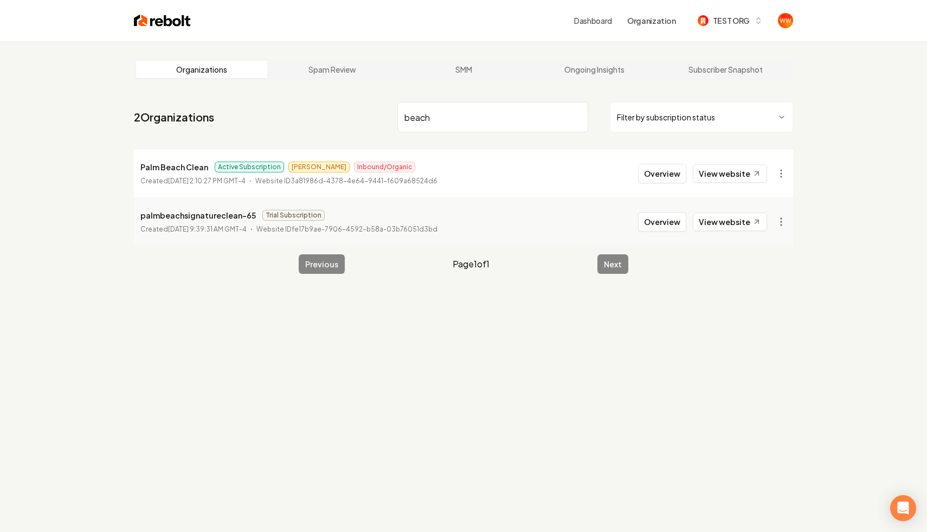
type input "beach"
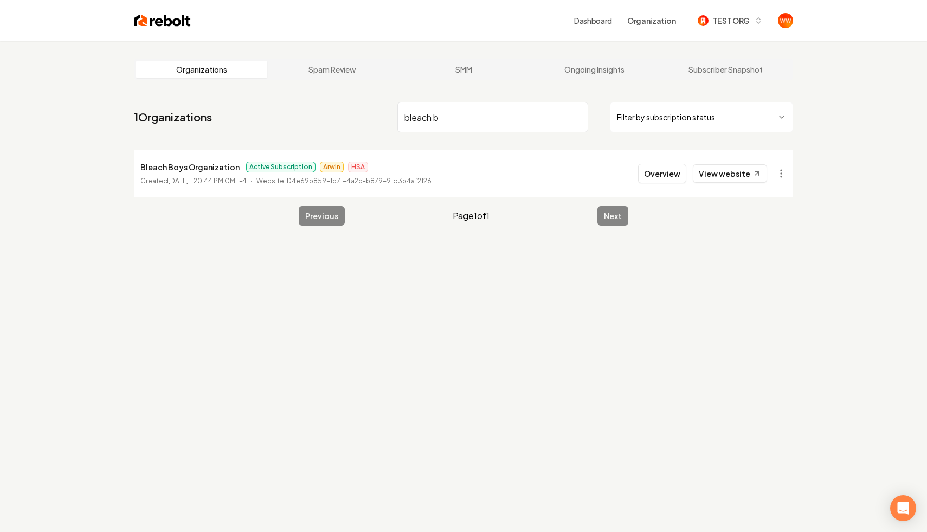
type input "bleach b"
type input "tidy nest"
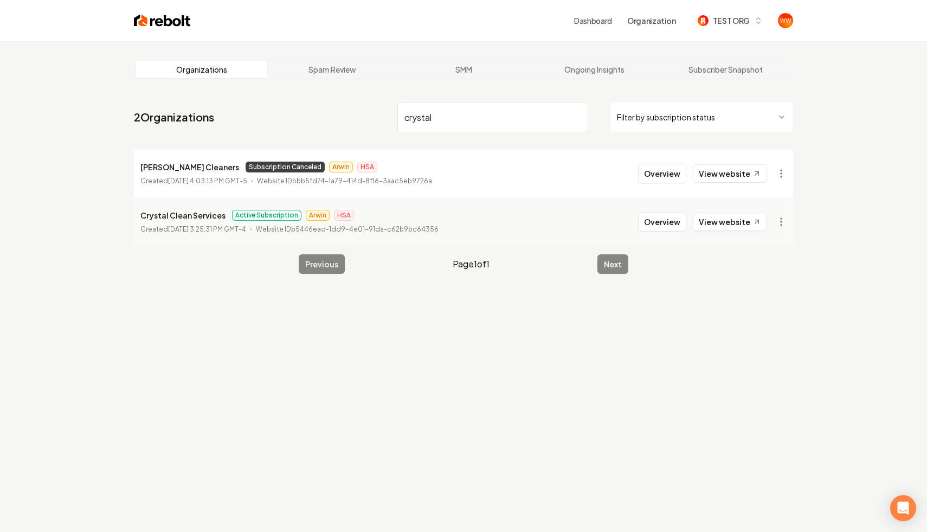
type input "crystal"
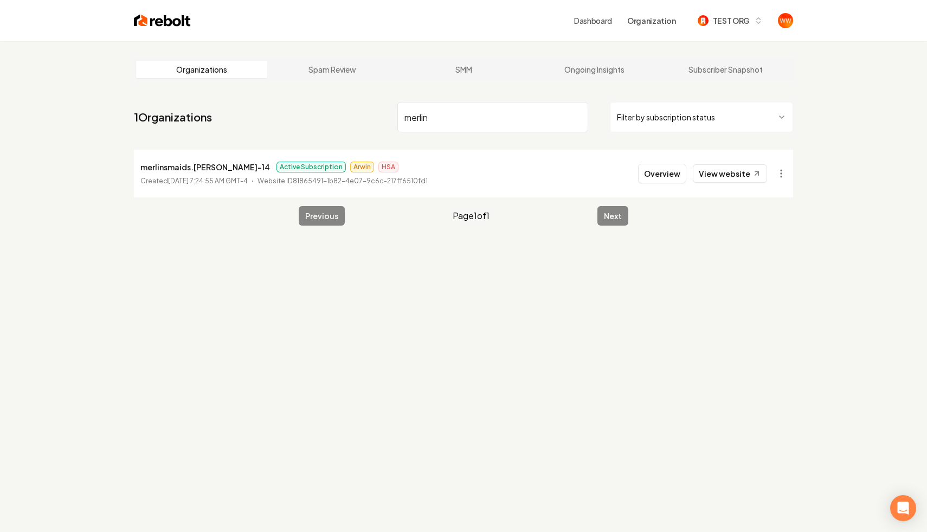
type input "merlin"
type input "[US_STATE] clean"
click at [728, 266] on div "Organizations Spam Review SMM Ongoing Insights Subscriber Snapshot 1 Organizati…" at bounding box center [463, 307] width 927 height 532
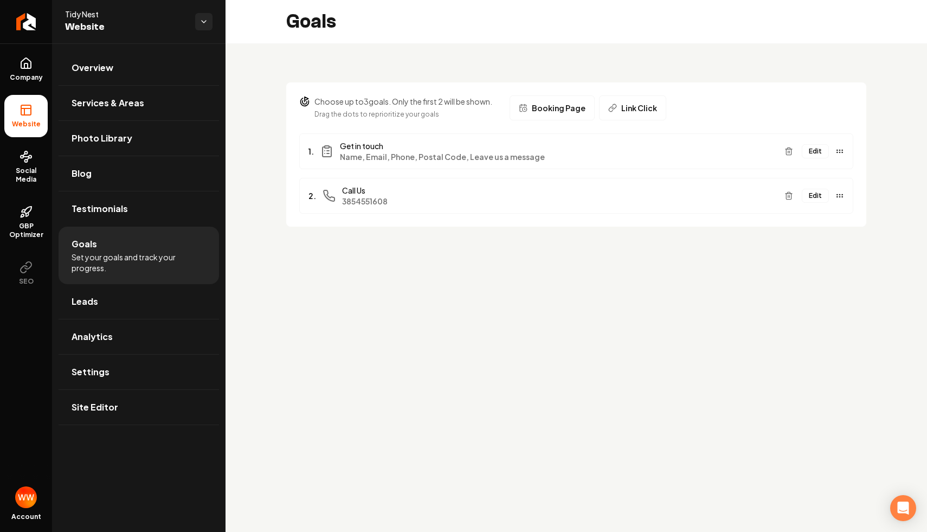
click at [306, 59] on div "Choose up to 3 goals. Only the first 2 will be shown. Drag the dots to repriori…" at bounding box center [577, 147] width 702 height 209
click at [808, 147] on button "Edit" at bounding box center [815, 151] width 27 height 14
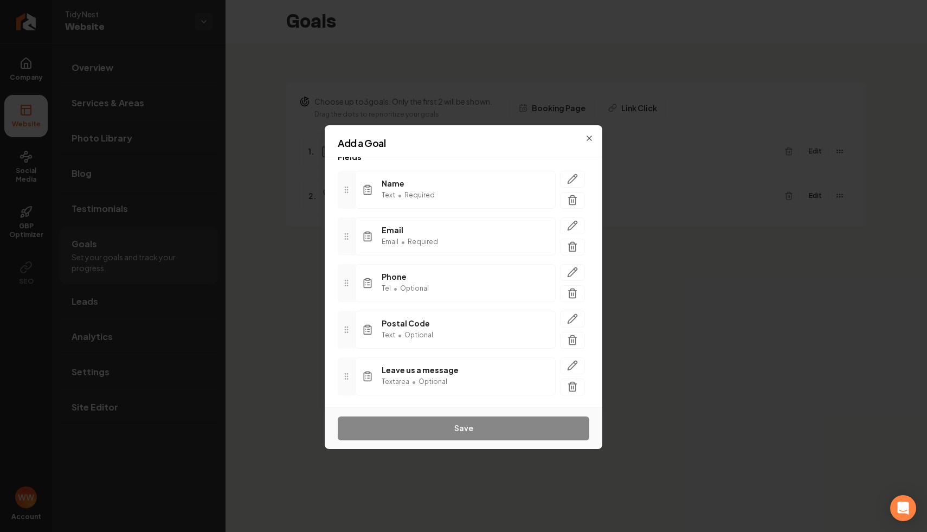
scroll to position [98, 0]
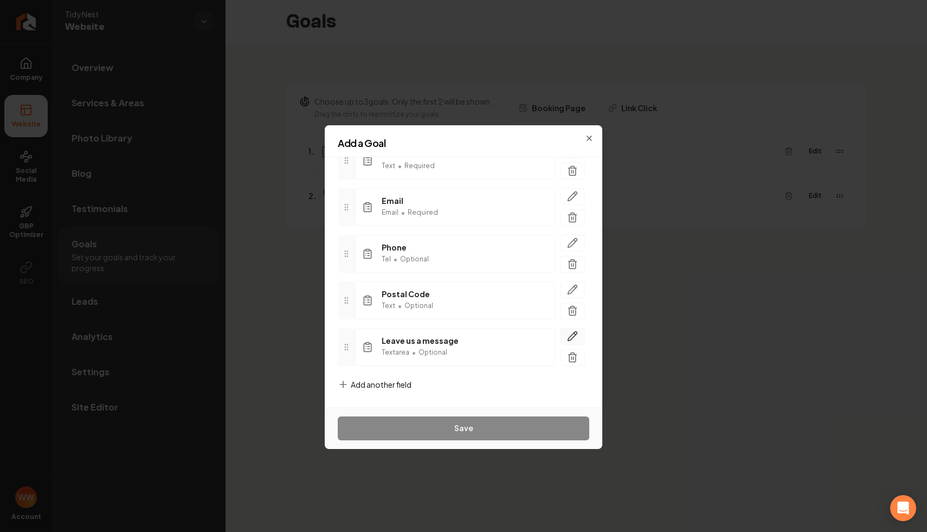
click at [572, 336] on icon "button" at bounding box center [572, 336] width 11 height 11
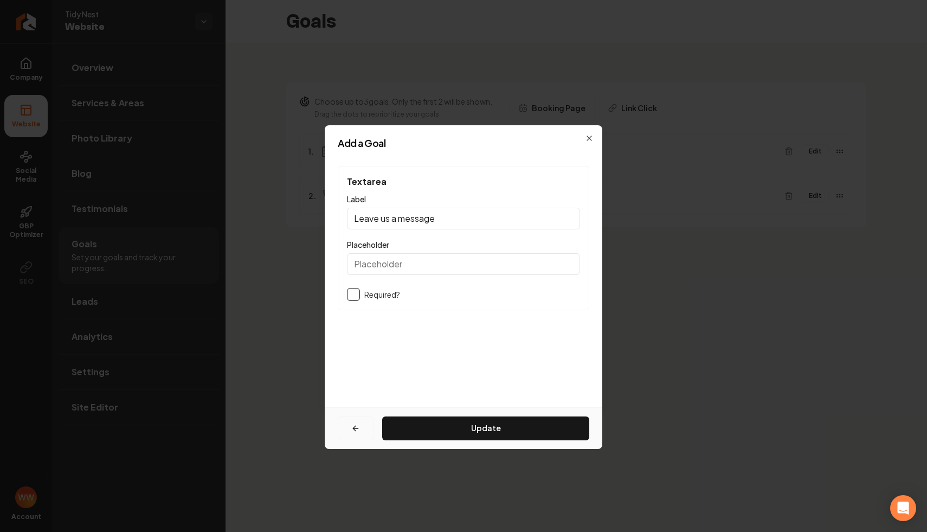
click at [356, 426] on icon "button" at bounding box center [355, 428] width 9 height 9
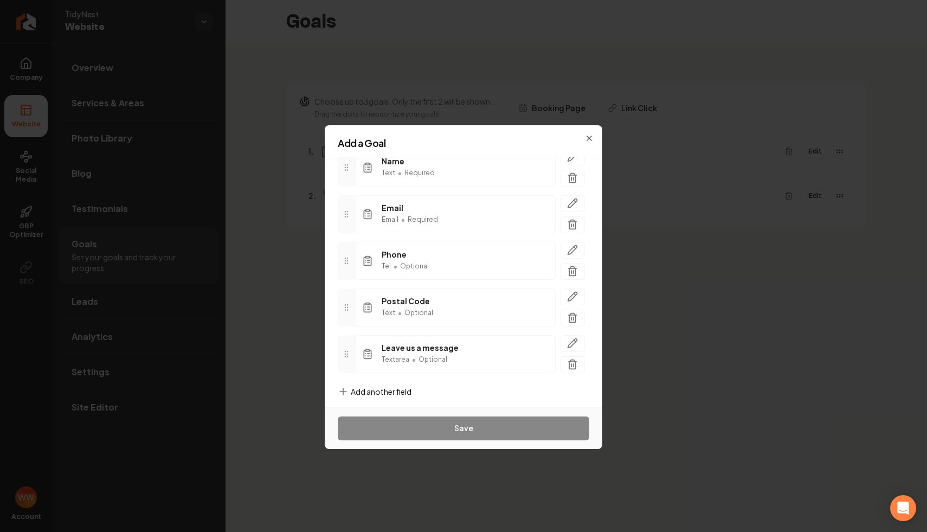
scroll to position [98, 0]
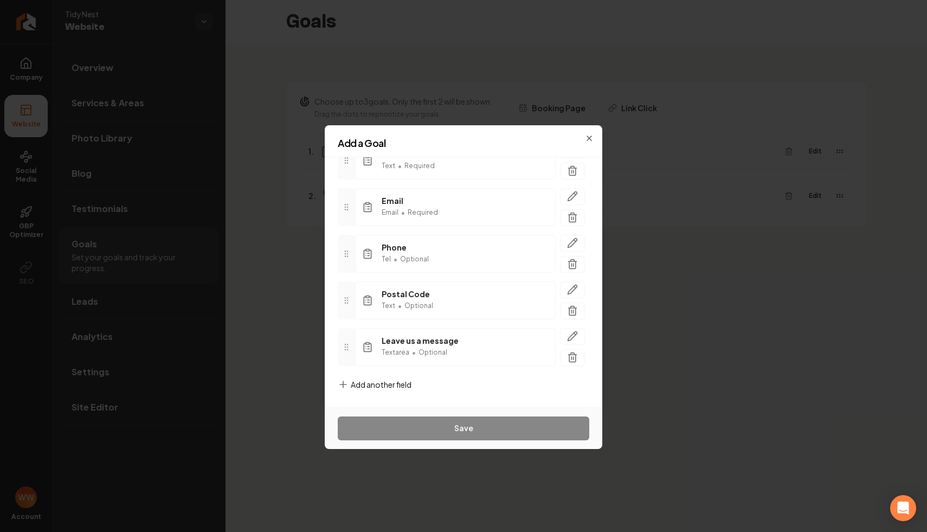
click at [388, 382] on span "Add another field" at bounding box center [381, 384] width 61 height 11
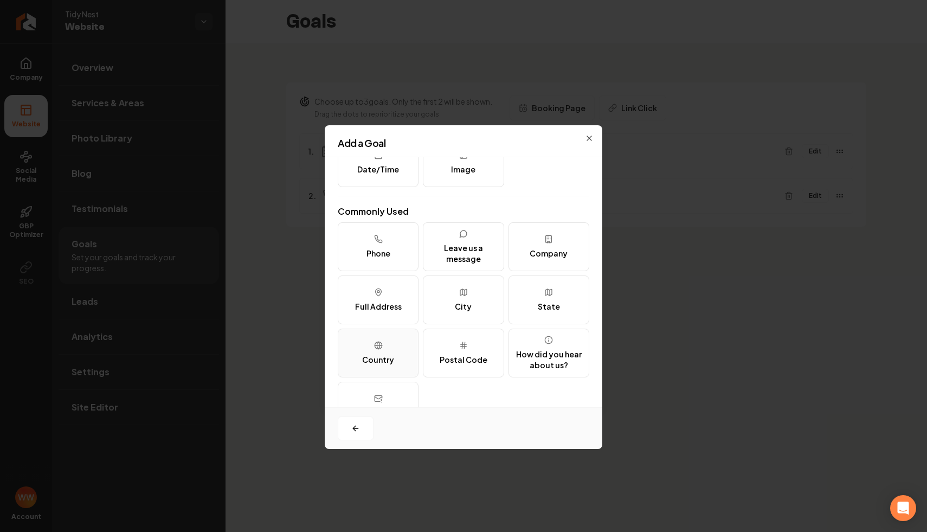
scroll to position [132, 0]
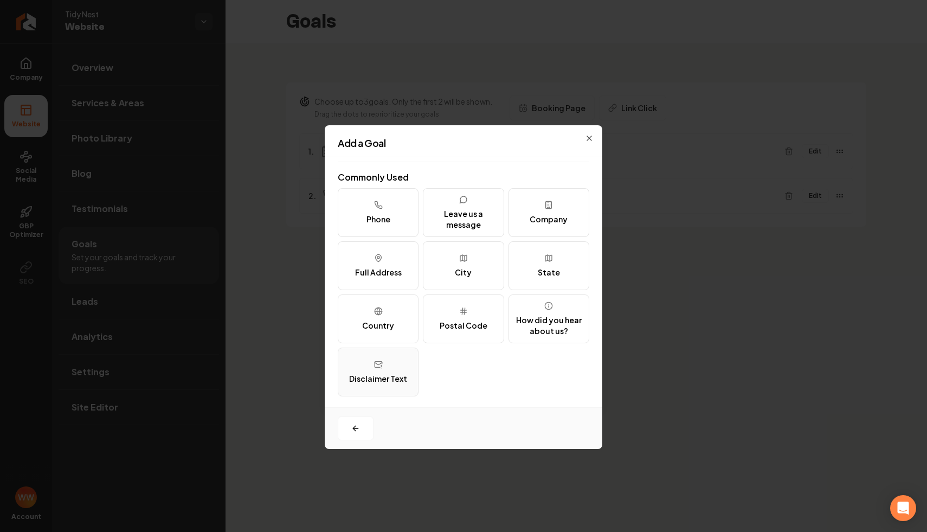
click at [365, 369] on button "Disclaimer Text" at bounding box center [378, 372] width 81 height 49
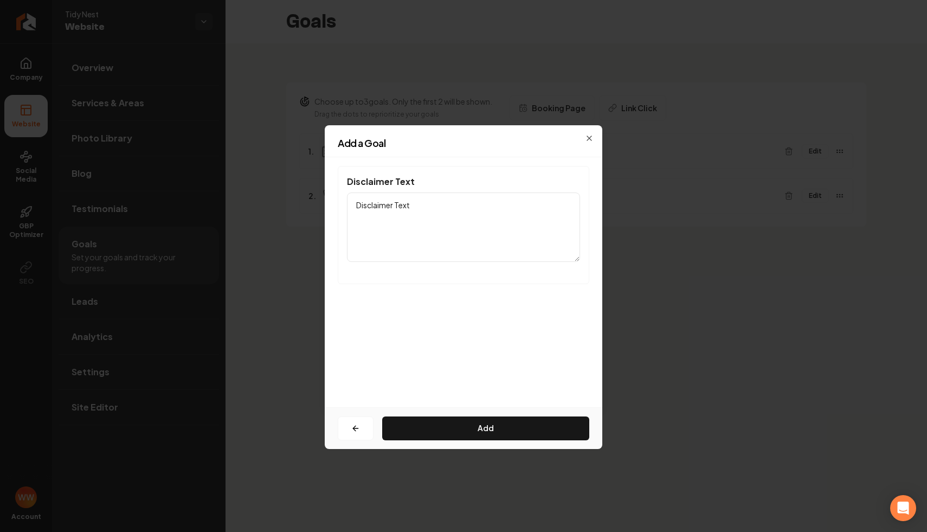
scroll to position [0, 0]
click at [453, 196] on textarea "Disclaimer Text" at bounding box center [463, 227] width 233 height 69
paste textarea "ed298539-902e-4fc4-a60d-820039d4dc23"
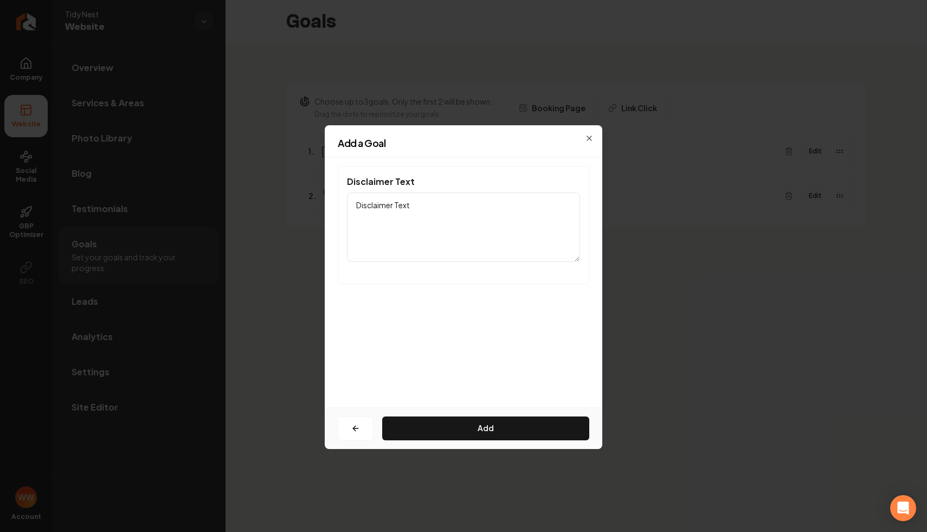
click at [396, 219] on textarea "Disclaimer Text" at bounding box center [463, 227] width 233 height 69
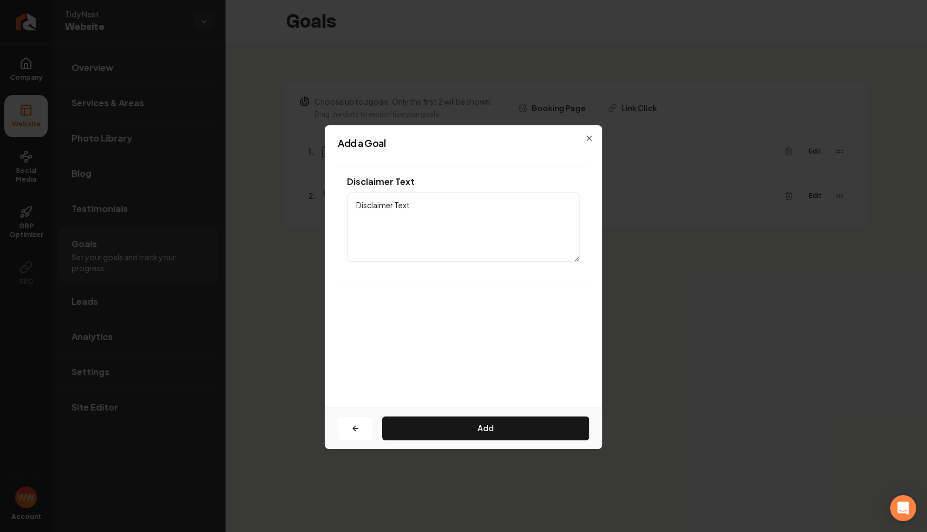
click at [396, 219] on textarea "Disclaimer Text" at bounding box center [463, 227] width 233 height 69
paste textarea "By submitting this form, you consent to receive marketing and promotional SMS m…"
click at [491, 212] on textarea "By submitting this form, you consent to receive marketing and promotional SMS m…" at bounding box center [463, 227] width 233 height 69
type textarea "By submitting this form, you consent to receive marketing and promotional SMS m…"
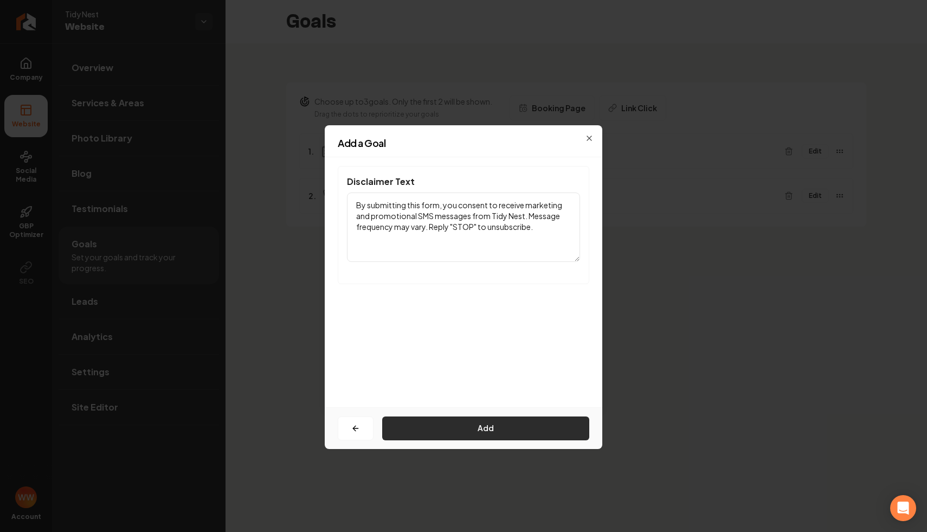
click at [489, 427] on button "Add" at bounding box center [485, 429] width 207 height 24
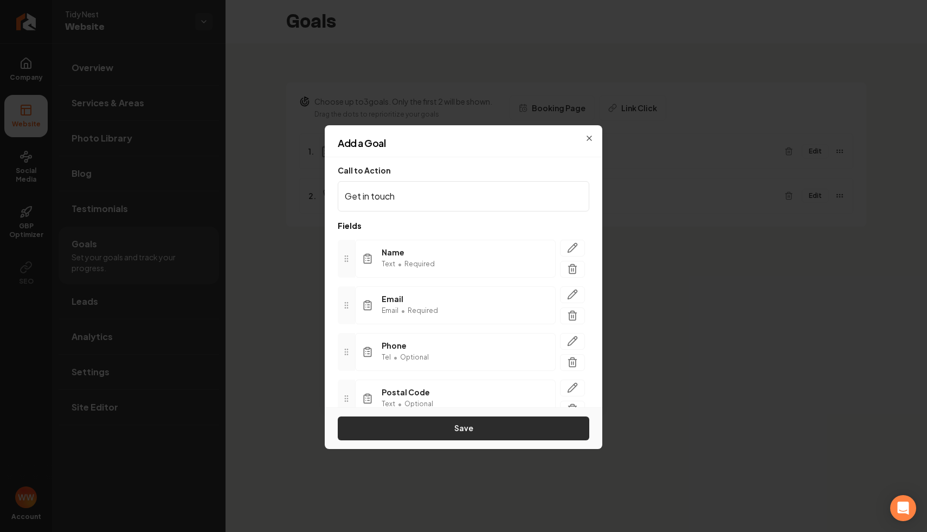
click at [466, 432] on button "Save" at bounding box center [464, 429] width 252 height 24
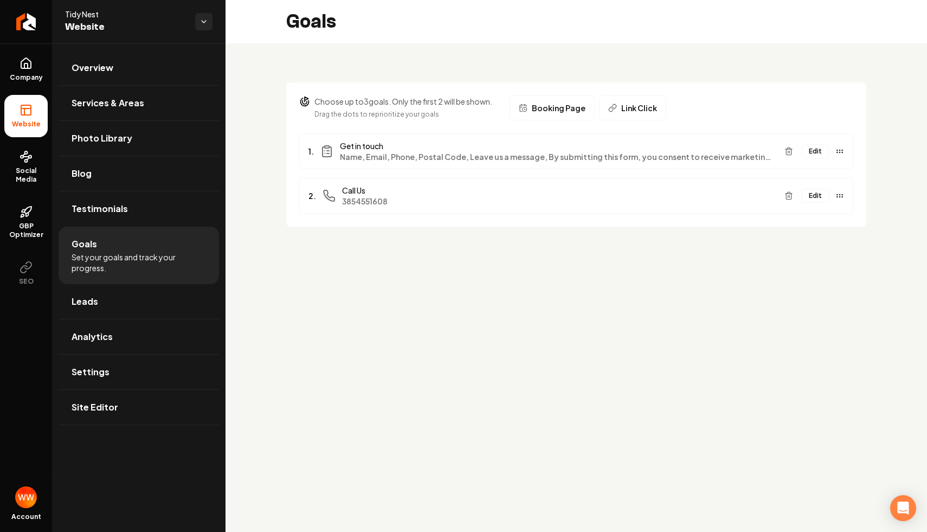
click at [676, 245] on div "Choose up to 3 goals. Only the first 2 will be shown. Drag the dots to repriori…" at bounding box center [577, 147] width 702 height 209
click at [823, 153] on button "Edit" at bounding box center [815, 151] width 27 height 14
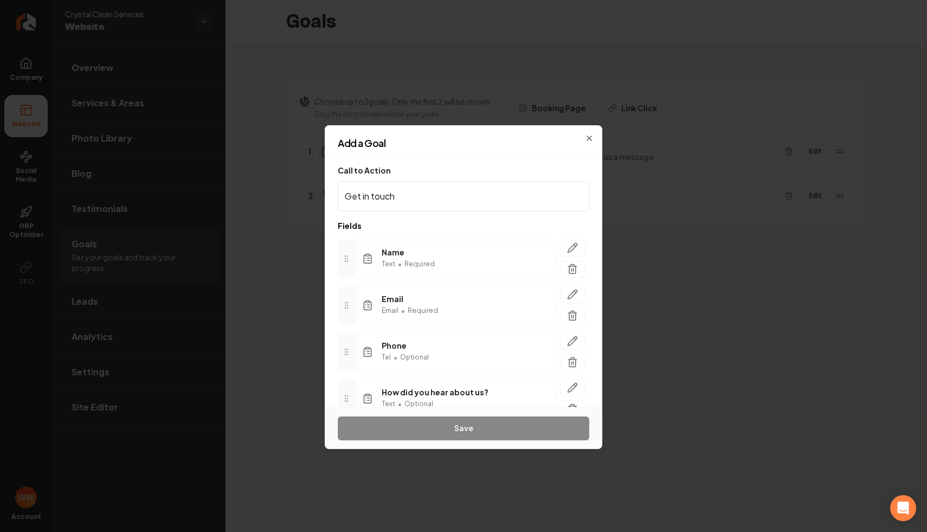
scroll to position [145, 0]
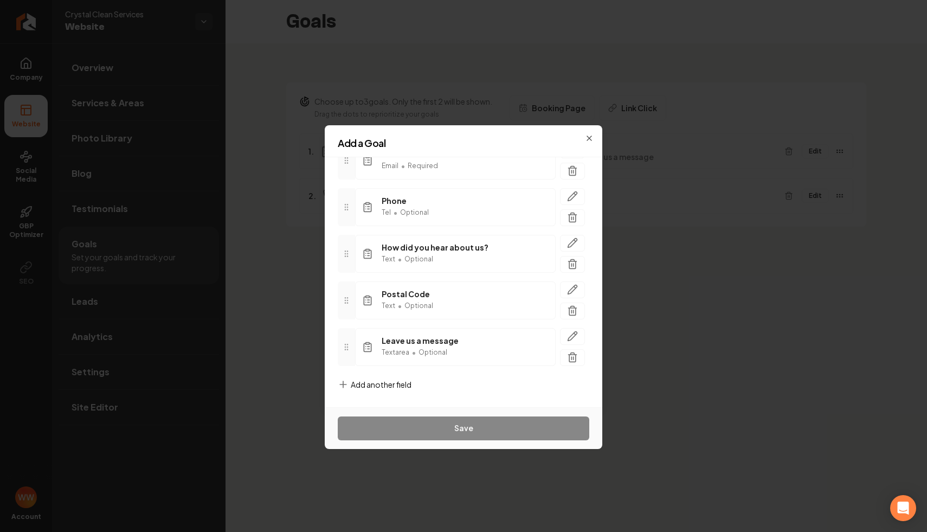
click at [372, 383] on span "Add another field" at bounding box center [381, 384] width 61 height 11
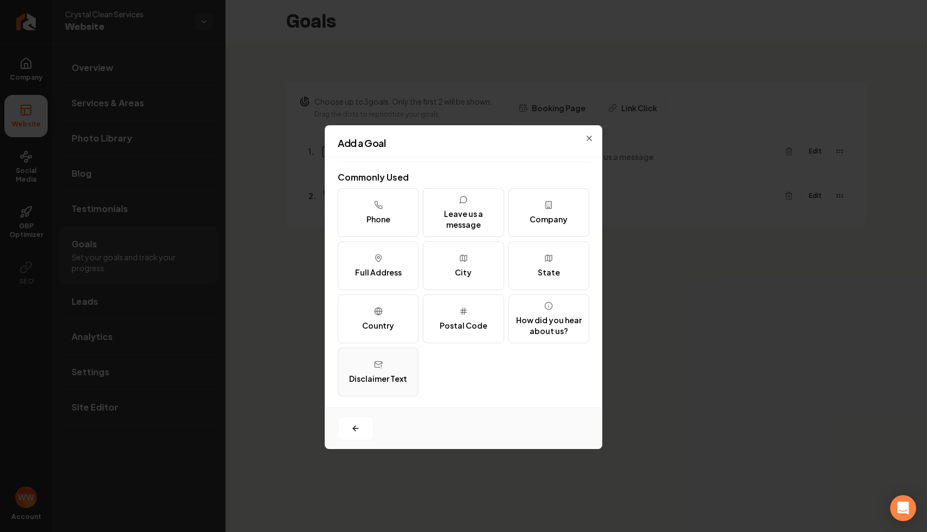
click at [403, 376] on div "Disclaimer Text" at bounding box center [378, 378] width 58 height 11
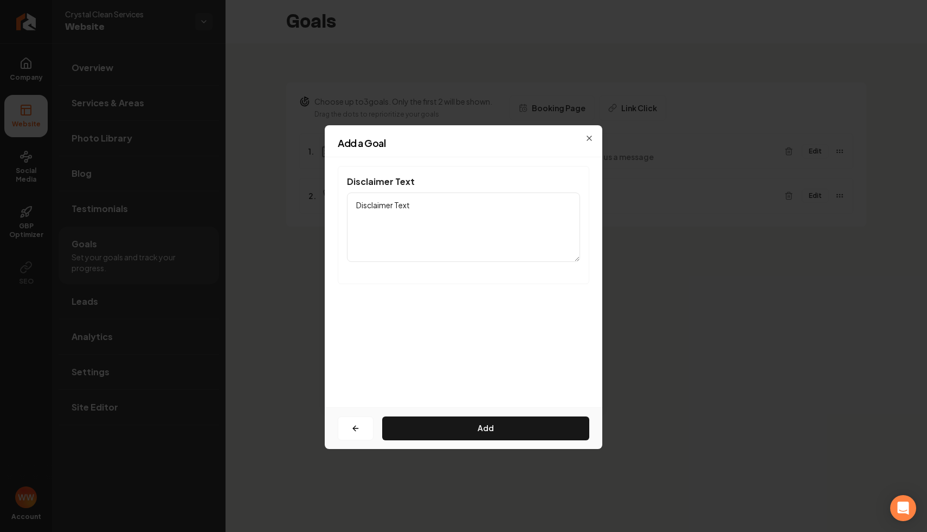
scroll to position [0, 0]
click at [512, 240] on textarea "Disclaimer Text" at bounding box center [463, 227] width 233 height 69
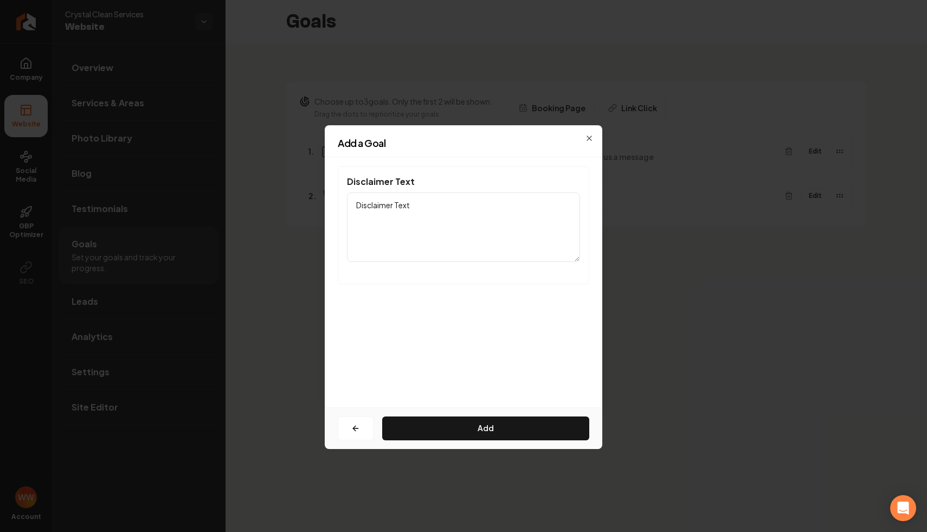
paste textarea "By submitting this form, you consent to receive marketing and promotional SMS m…"
type textarea "By submitting this form, you consent to receive marketing and promotional SMS m…"
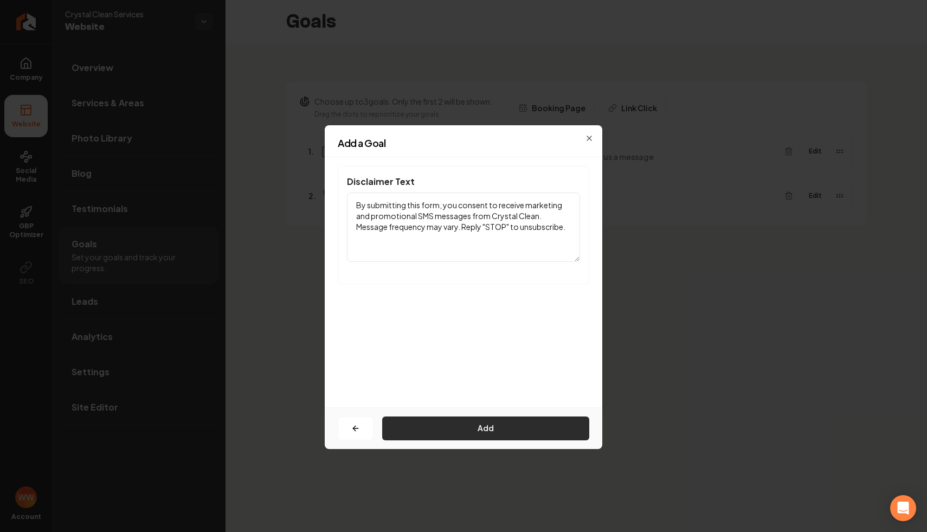
click at [499, 427] on button "Add" at bounding box center [485, 429] width 207 height 24
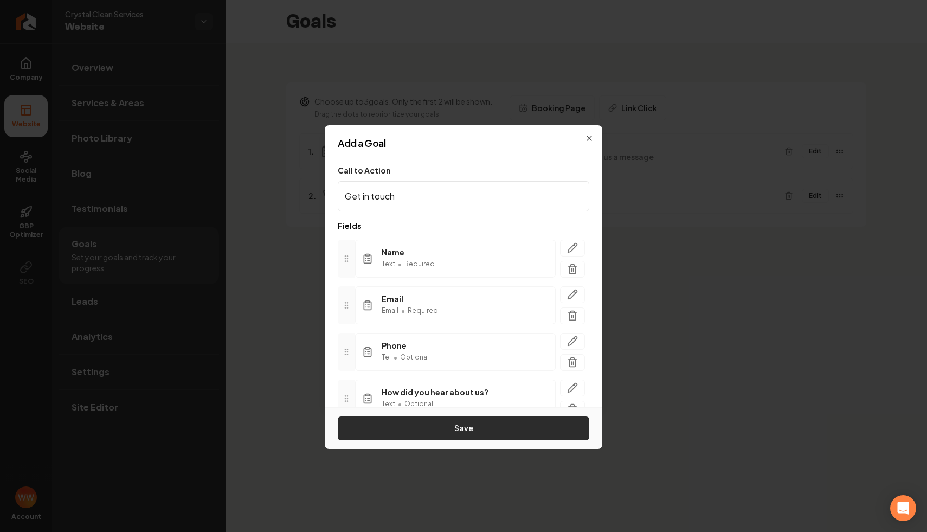
click at [480, 425] on button "Save" at bounding box center [464, 429] width 252 height 24
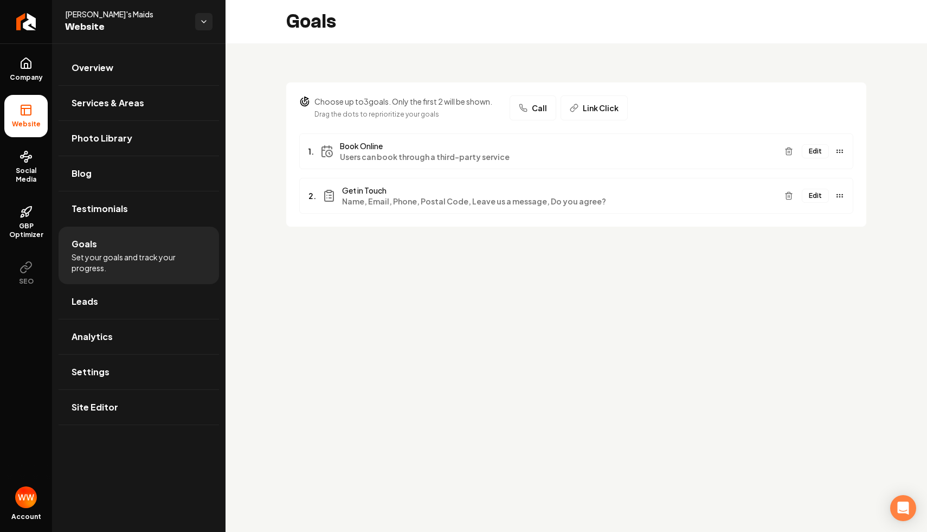
click at [818, 191] on button "Edit" at bounding box center [815, 196] width 27 height 14
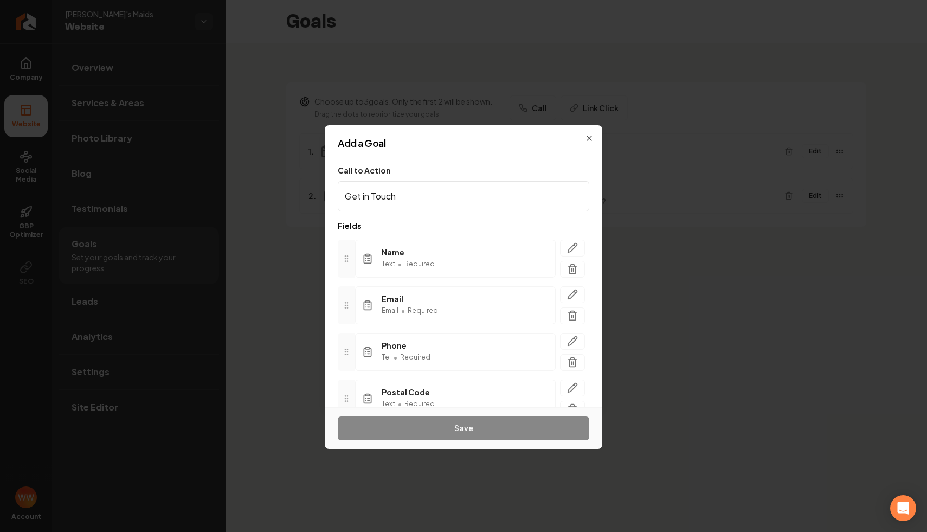
scroll to position [145, 0]
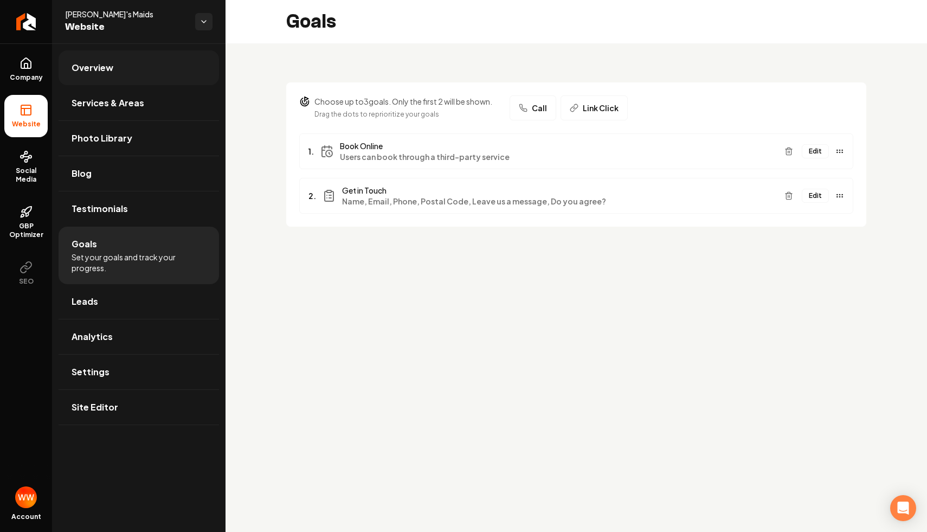
click at [134, 61] on link "Overview" at bounding box center [139, 67] width 161 height 35
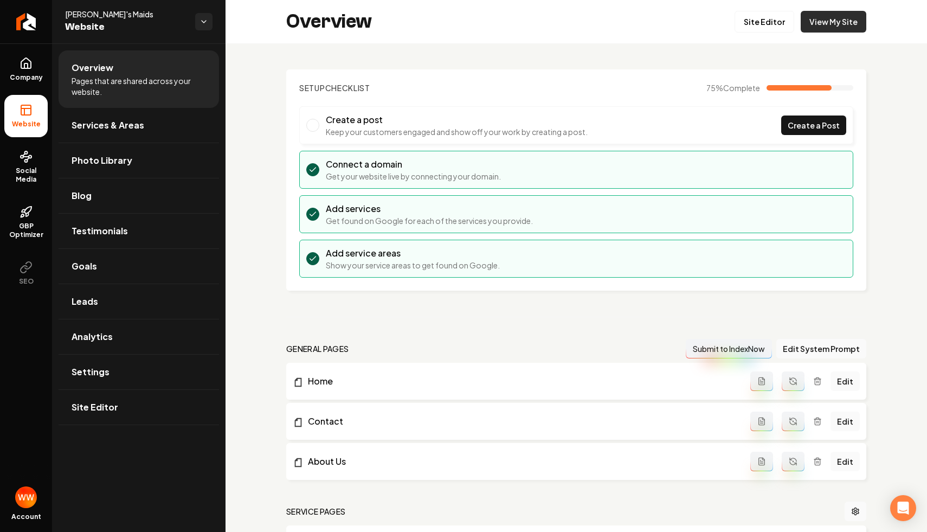
click at [854, 22] on link "View My Site" at bounding box center [834, 22] width 66 height 22
click at [600, 86] on header "Setup Checklist 75 % Complete" at bounding box center [576, 87] width 554 height 11
click at [151, 254] on link "Goals" at bounding box center [139, 266] width 161 height 35
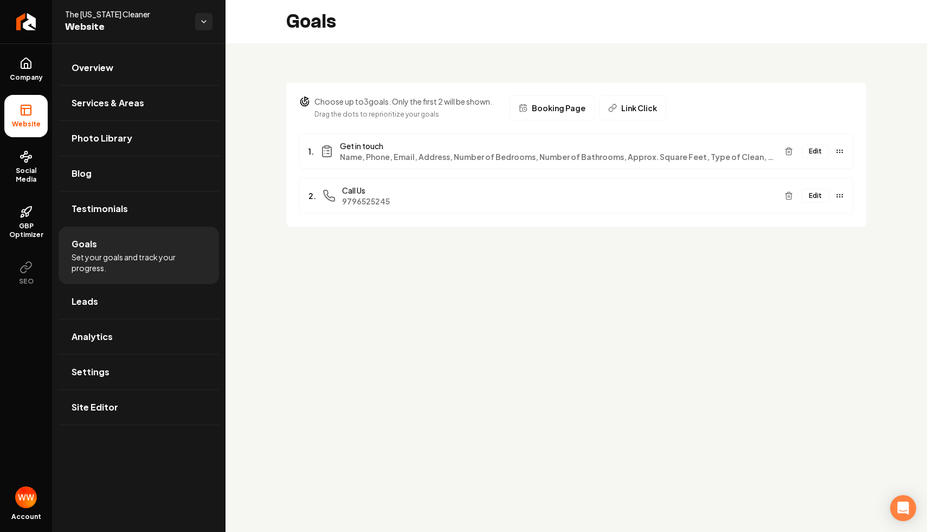
click at [806, 146] on button "Edit" at bounding box center [815, 151] width 27 height 14
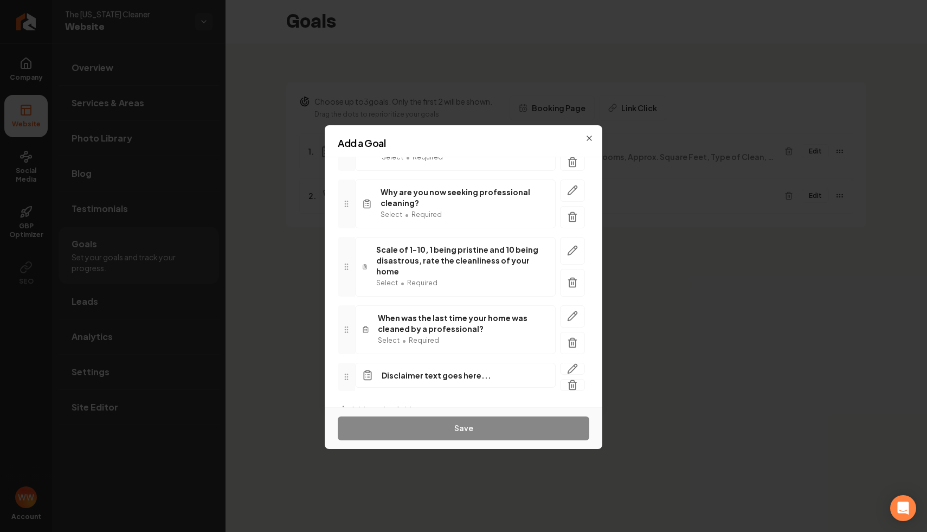
scroll to position [494, 0]
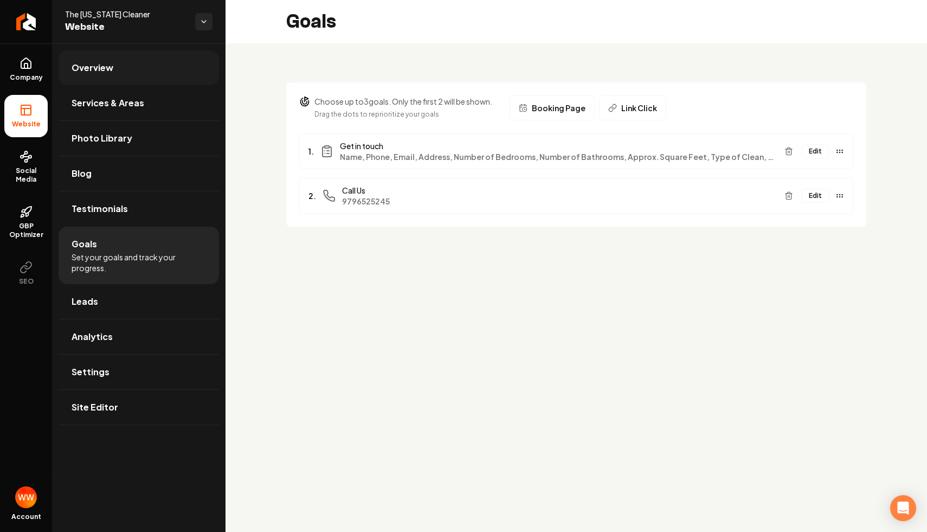
click at [152, 60] on link "Overview" at bounding box center [139, 67] width 161 height 35
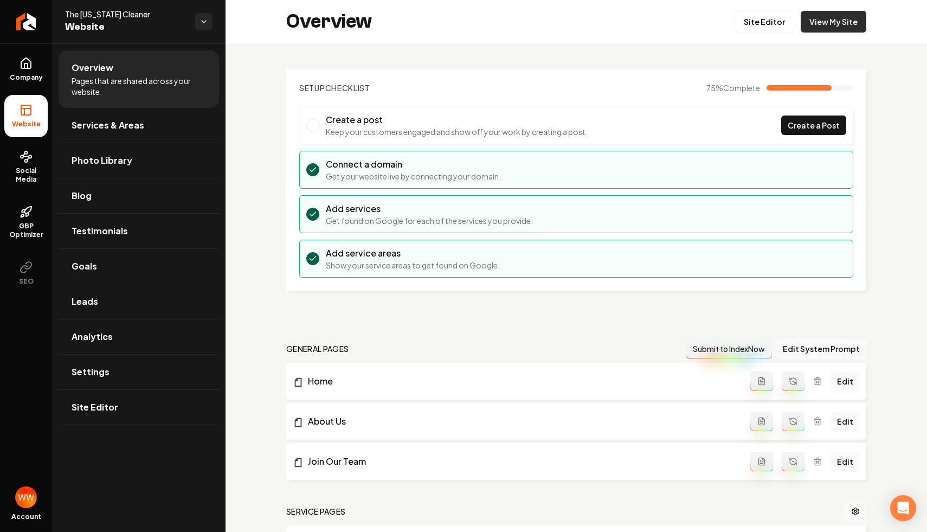
click at [822, 24] on link "View My Site" at bounding box center [834, 22] width 66 height 22
click at [132, 252] on link "Goals" at bounding box center [139, 266] width 161 height 35
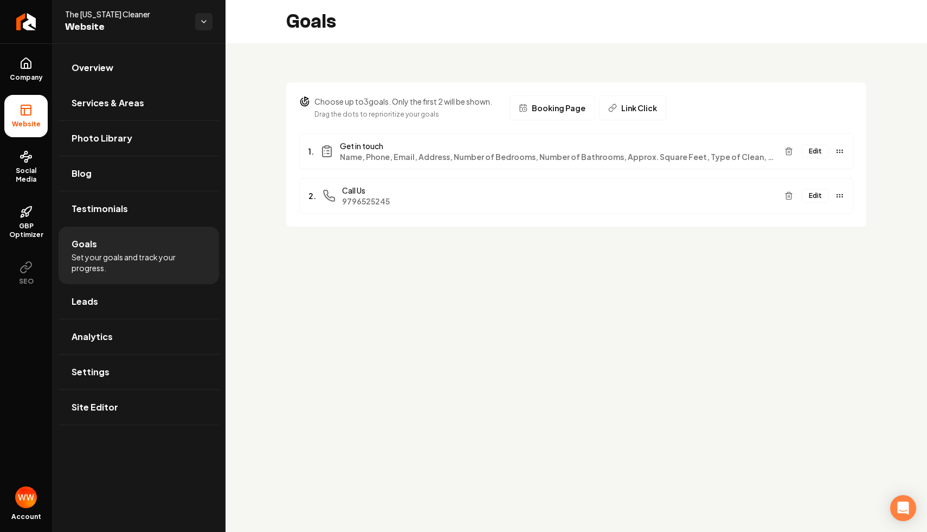
click at [821, 149] on button "Edit" at bounding box center [815, 151] width 27 height 14
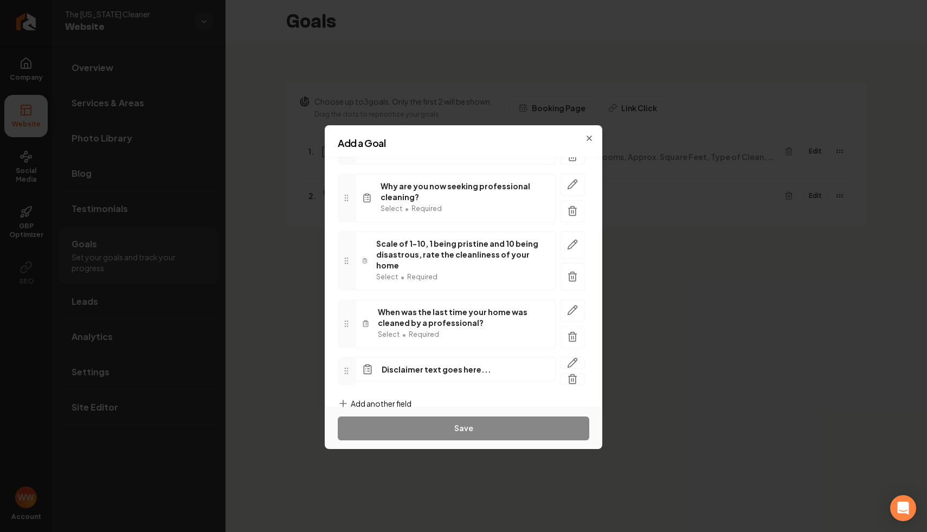
scroll to position [494, 0]
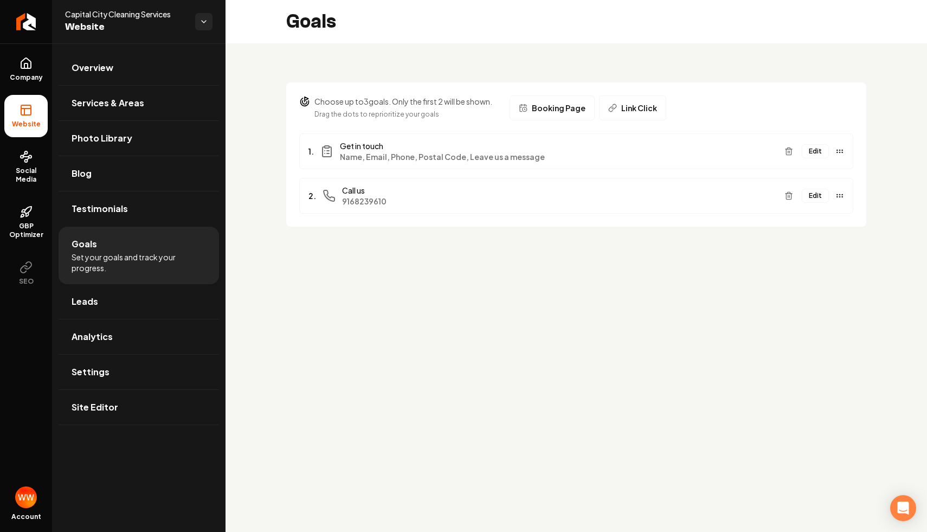
click at [812, 151] on button "Edit" at bounding box center [815, 151] width 27 height 14
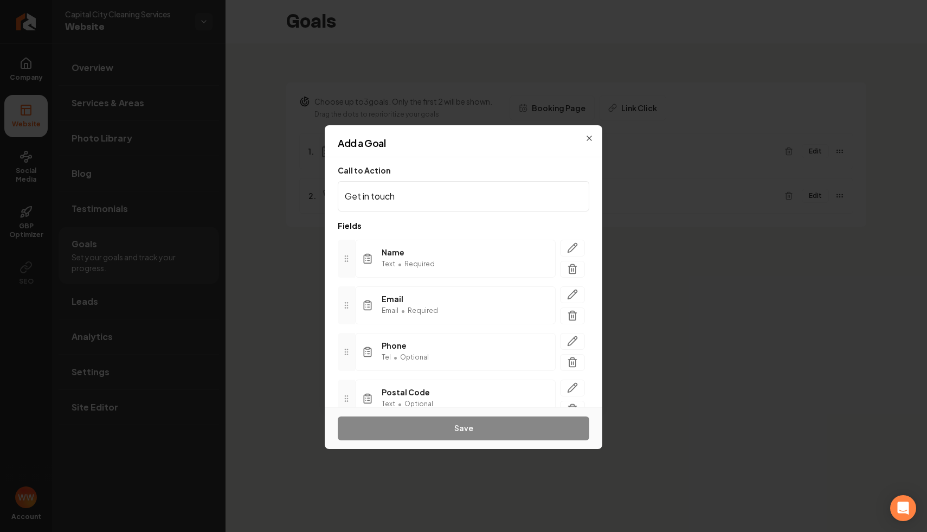
scroll to position [98, 0]
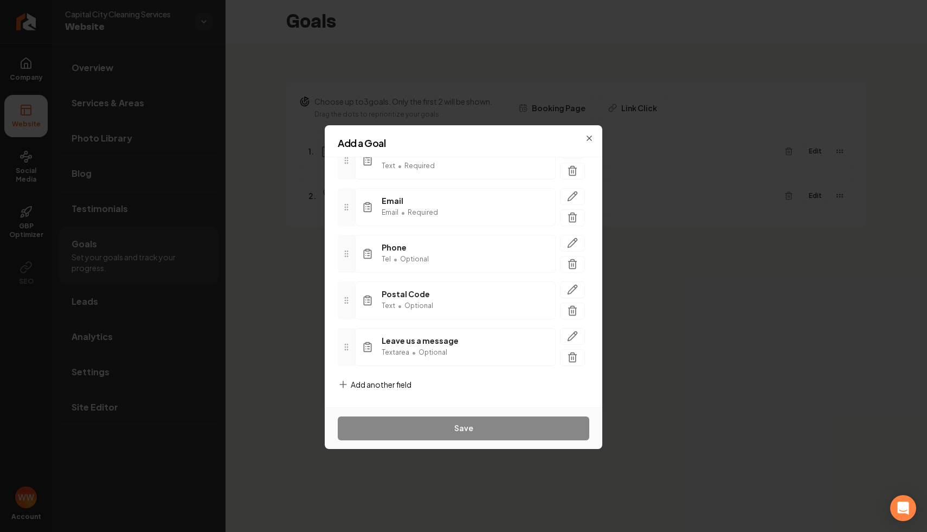
click at [389, 380] on span "Add another field" at bounding box center [381, 384] width 61 height 11
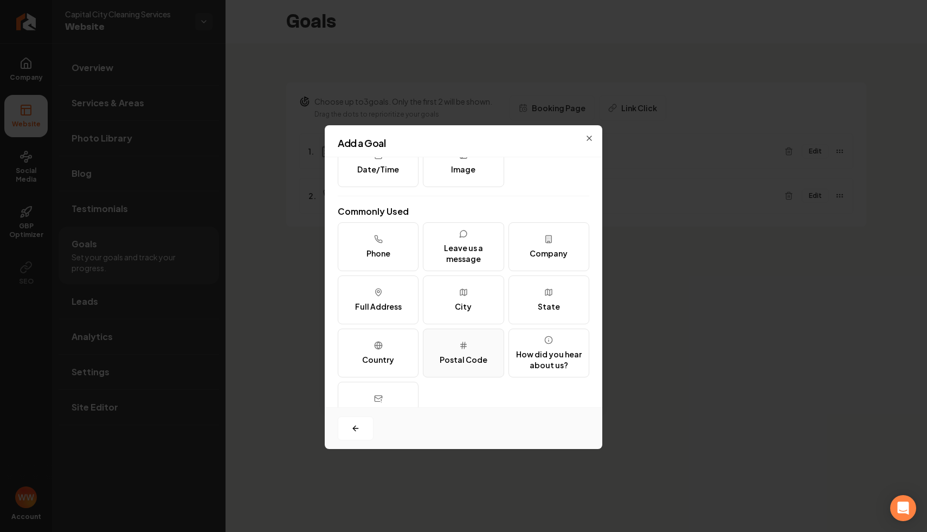
scroll to position [132, 0]
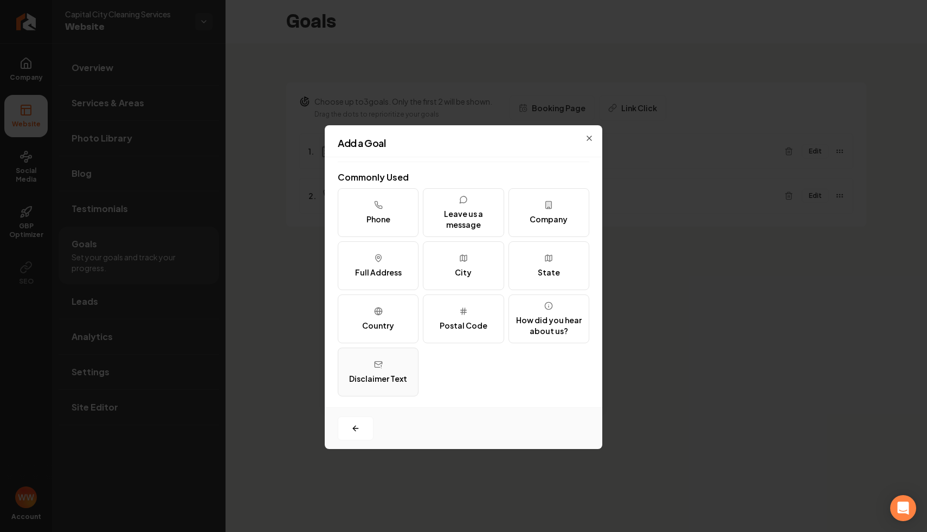
click at [381, 368] on icon at bounding box center [378, 364] width 9 height 9
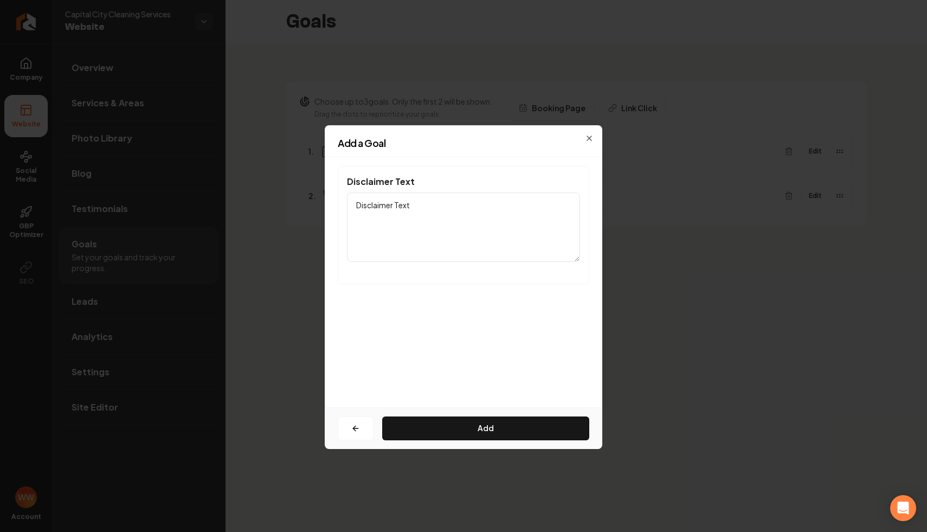
click at [539, 234] on textarea "Disclaimer Text" at bounding box center [463, 227] width 233 height 69
paste textarea "By submitting this form, you consent to receive marketing and promotional SMS m…"
type textarea "By submitting this form, you consent to receive marketing and promotional SMS m…"
click at [546, 272] on div "Disclaimer Text By submitting this form, you consent to receive marketing and p…" at bounding box center [464, 225] width 252 height 118
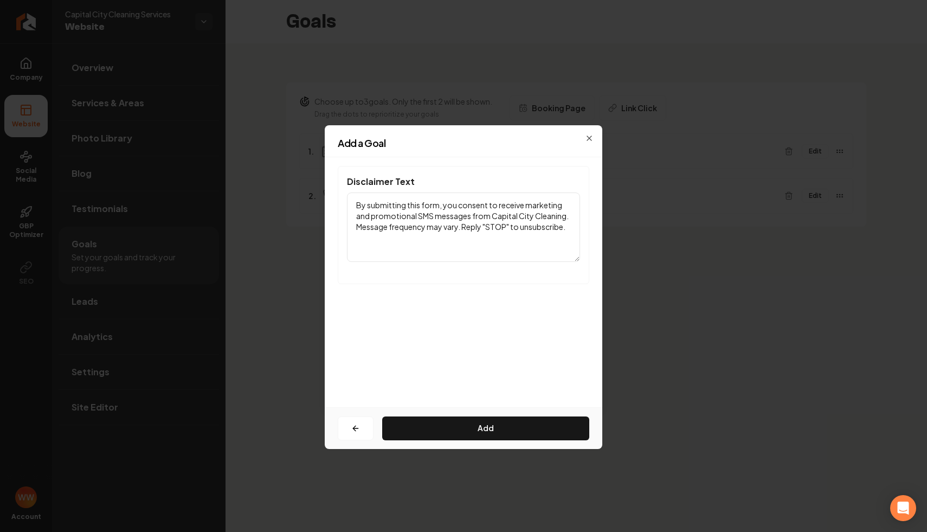
click at [522, 318] on div "Disclaimer Text By submitting this form, you consent to receive marketing and p…" at bounding box center [464, 282] width 278 height 250
click at [507, 311] on div "Disclaimer Text By submitting this form, you consent to receive marketing and p…" at bounding box center [464, 282] width 278 height 250
click at [512, 221] on textarea "By submitting this form, you consent to receive marketing and promotional SMS m…" at bounding box center [463, 227] width 233 height 69
click at [509, 238] on textarea "By submitting this form, you consent to receive marketing and promotional SMS m…" at bounding box center [463, 227] width 233 height 69
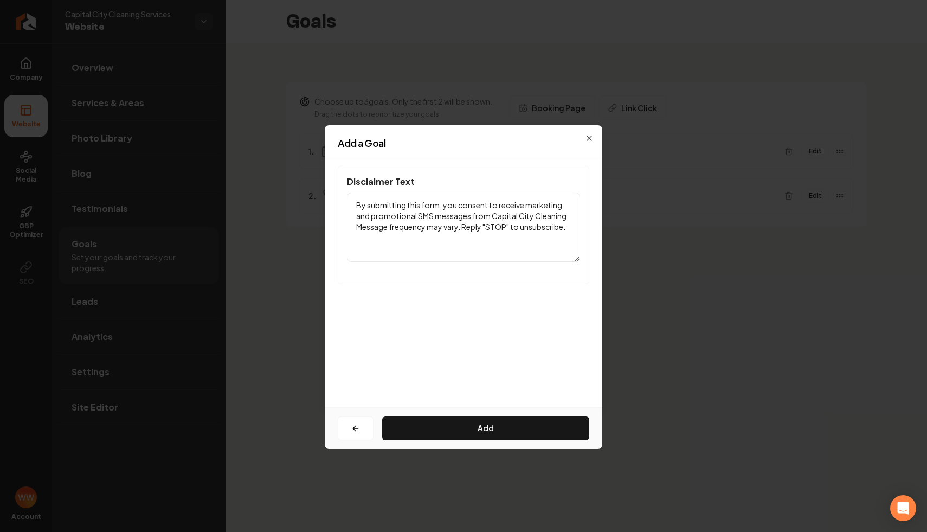
click at [509, 238] on textarea "By submitting this form, you consent to receive marketing and promotional SMS m…" at bounding box center [463, 227] width 233 height 69
click at [517, 336] on div "Disclaimer Text By submitting this form, you consent to receive marketing and p…" at bounding box center [464, 282] width 278 height 250
click at [476, 438] on button "Add" at bounding box center [485, 429] width 207 height 24
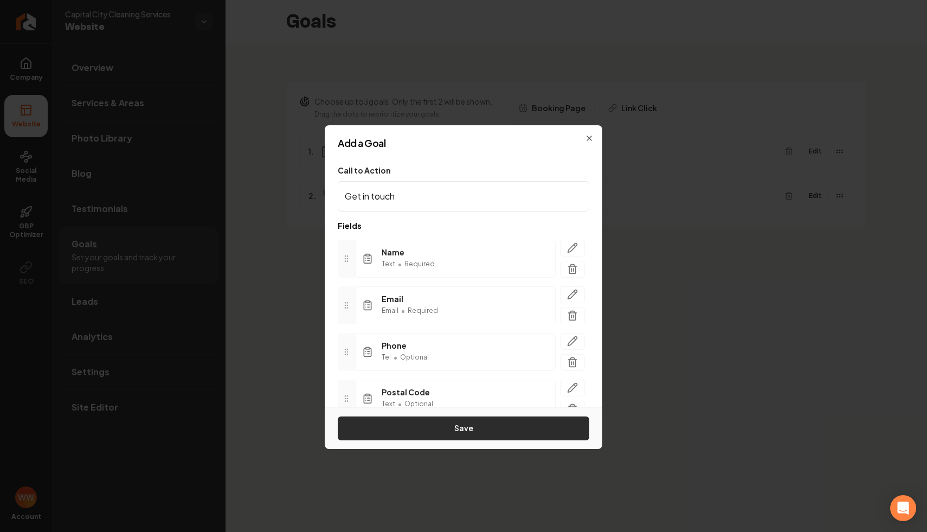
click at [485, 417] on button "Save" at bounding box center [464, 429] width 252 height 24
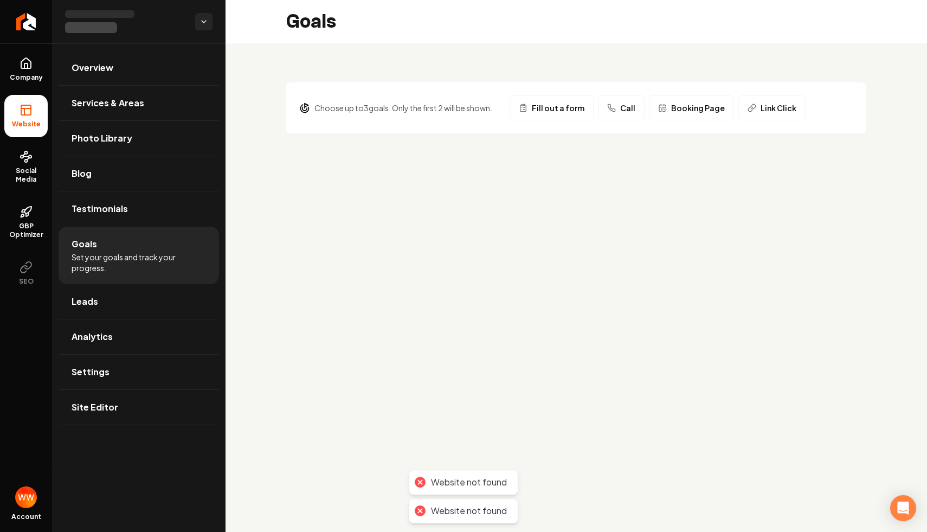
click at [551, 268] on main "Goals Choose up to 3 goals. Only the first 2 will be shown. Fill out a form Cal…" at bounding box center [577, 266] width 702 height 532
click at [381, 172] on main "Goals Choose up to 3 goals. Only the first 2 will be shown. Fill out a form Cal…" at bounding box center [577, 266] width 702 height 532
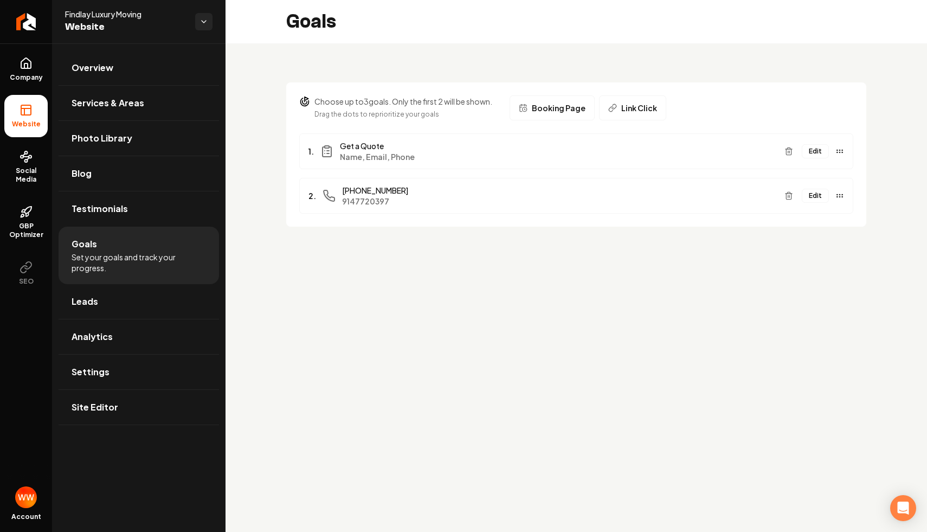
click at [613, 276] on main "Goals Choose up to 3 goals. Only the first 2 will be shown. Drag the dots to re…" at bounding box center [577, 266] width 702 height 532
click at [816, 151] on button "Edit" at bounding box center [815, 151] width 27 height 14
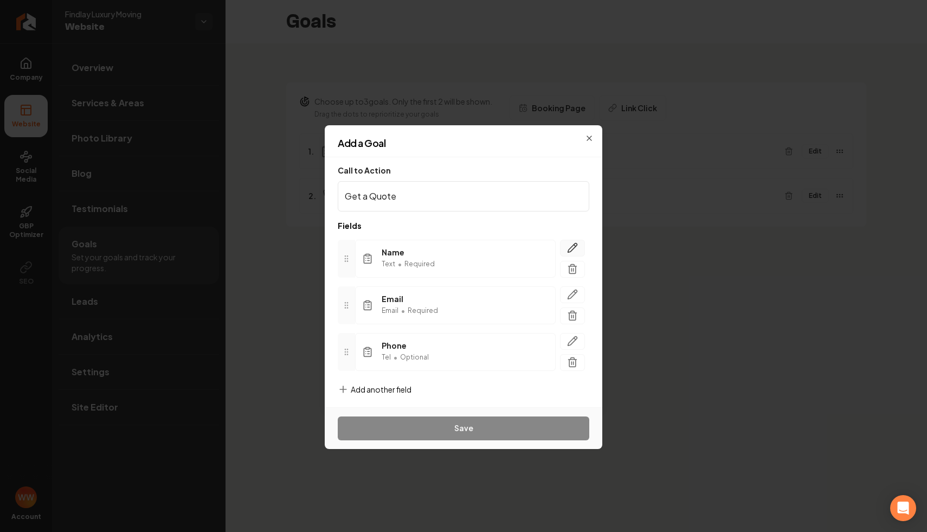
scroll to position [5, 0]
click at [394, 385] on span "Add another field" at bounding box center [381, 384] width 61 height 11
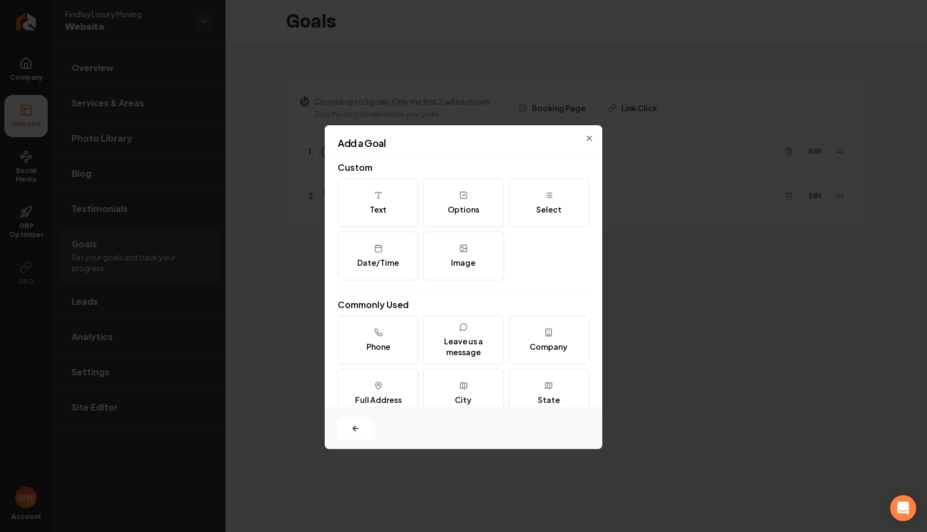
scroll to position [132, 0]
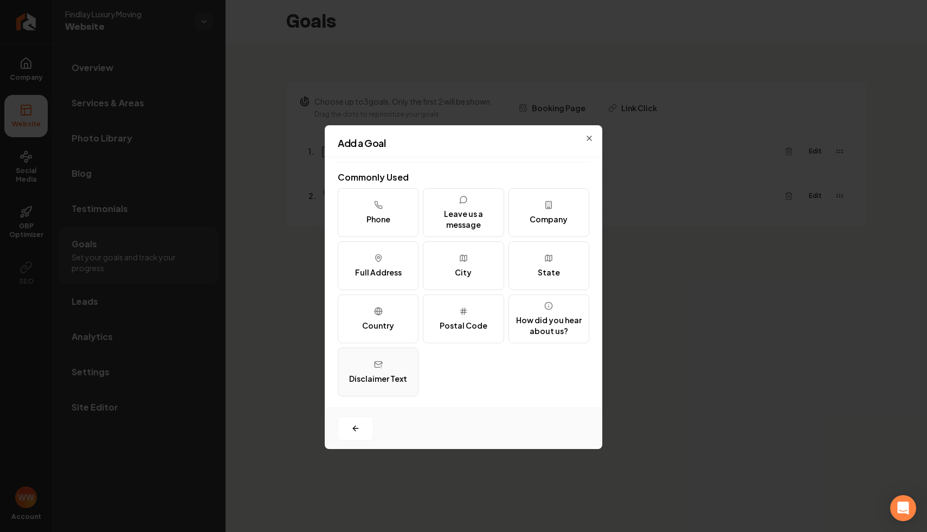
click at [388, 370] on button "Disclaimer Text" at bounding box center [378, 372] width 81 height 49
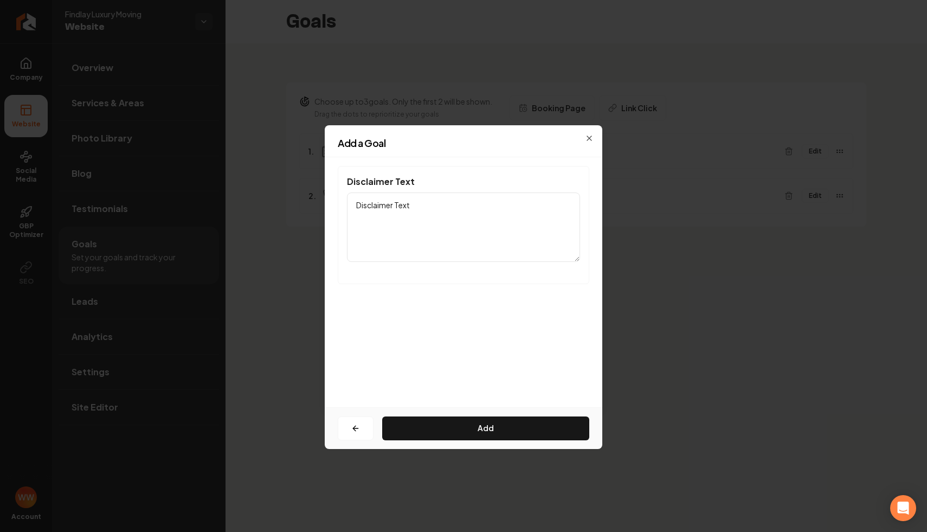
click at [456, 247] on textarea "Disclaimer Text" at bounding box center [463, 227] width 233 height 69
paste textarea "By providing your phone number, you are consenting to receive text messages fro…"
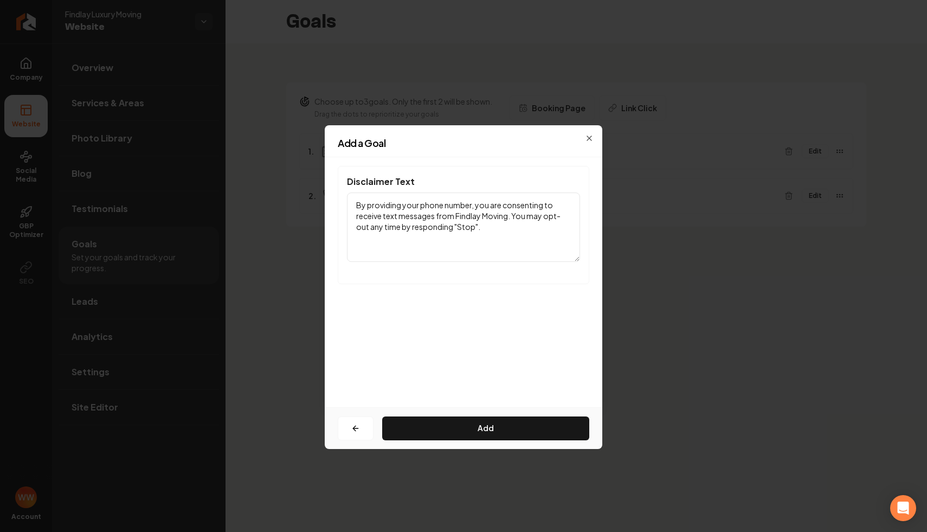
type textarea "By providing your phone number, you are consenting to receive text messages fro…"
click at [472, 379] on div "Disclaimer Text By providing your phone number, you are consenting to receive t…" at bounding box center [464, 282] width 278 height 250
click at [457, 422] on button "Add" at bounding box center [485, 429] width 207 height 24
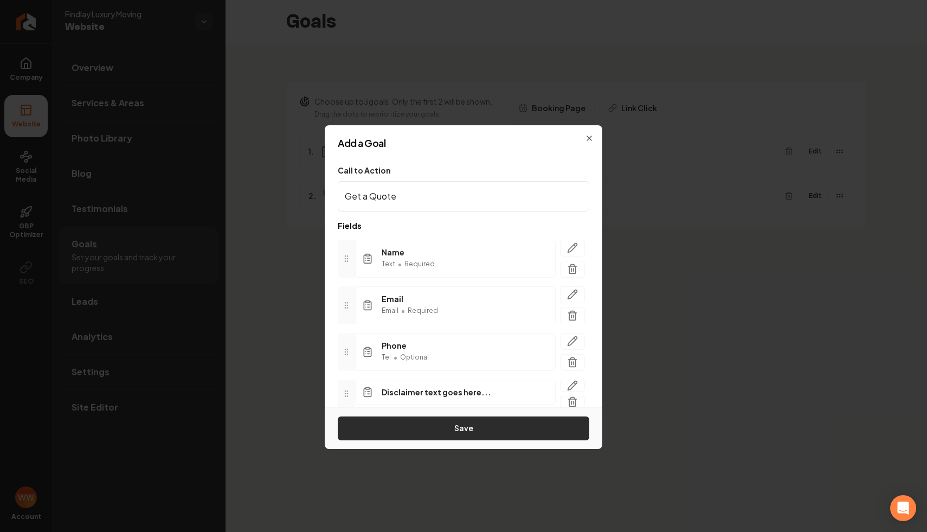
click at [446, 432] on button "Save" at bounding box center [464, 429] width 252 height 24
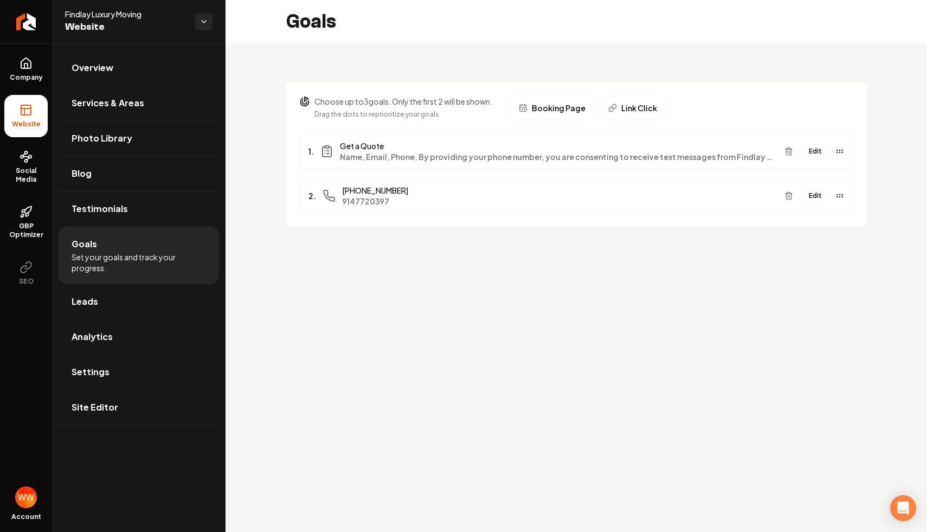
click at [486, 354] on main "Goals Choose up to 3 goals. Only the first 2 will be shown. Drag the dots to re…" at bounding box center [577, 266] width 702 height 532
